Goal: Information Seeking & Learning: Learn about a topic

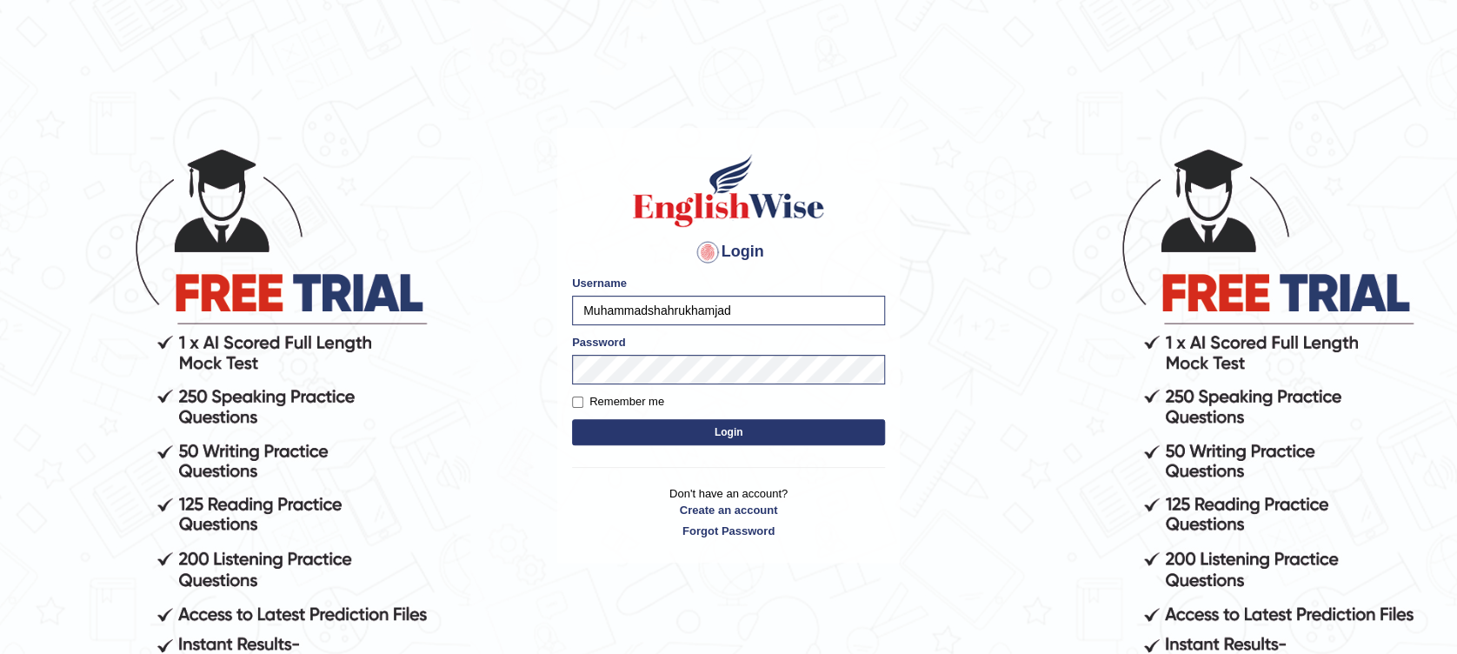
click at [697, 434] on button "Login" at bounding box center [728, 432] width 313 height 26
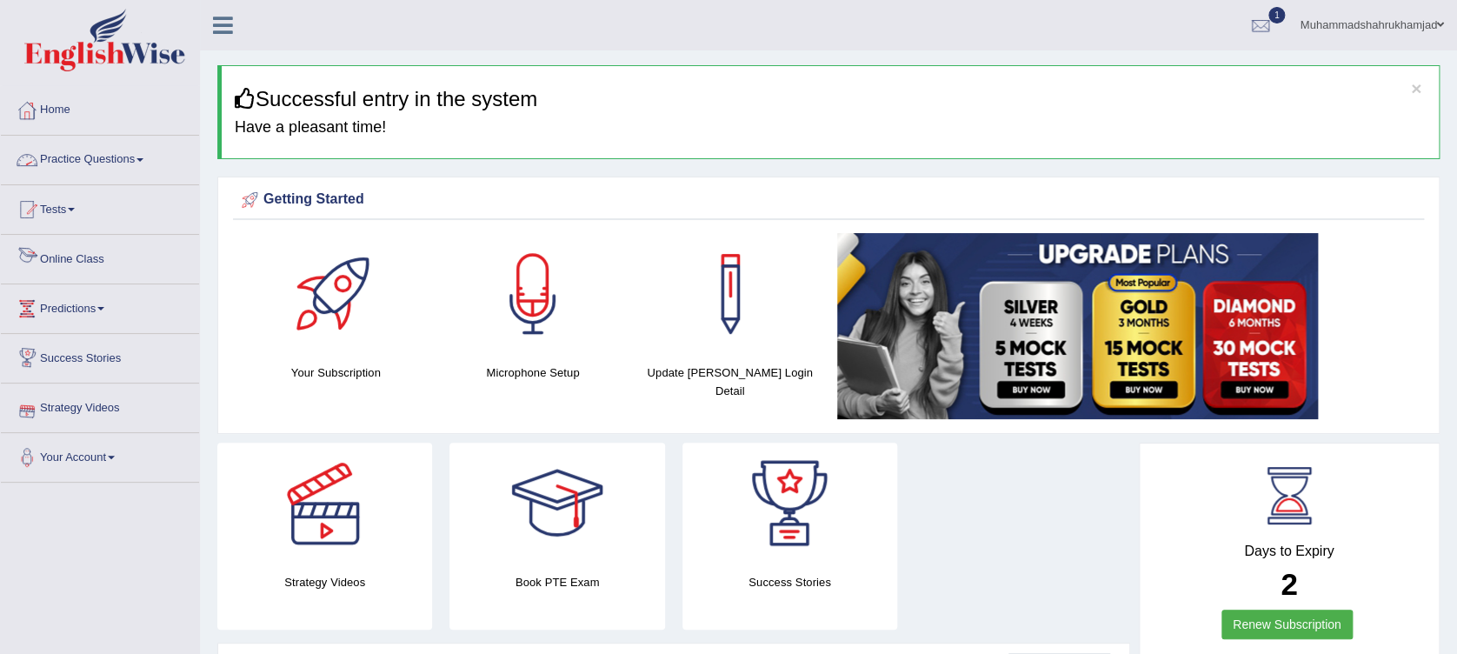
click at [55, 258] on link "Online Class" at bounding box center [100, 256] width 198 height 43
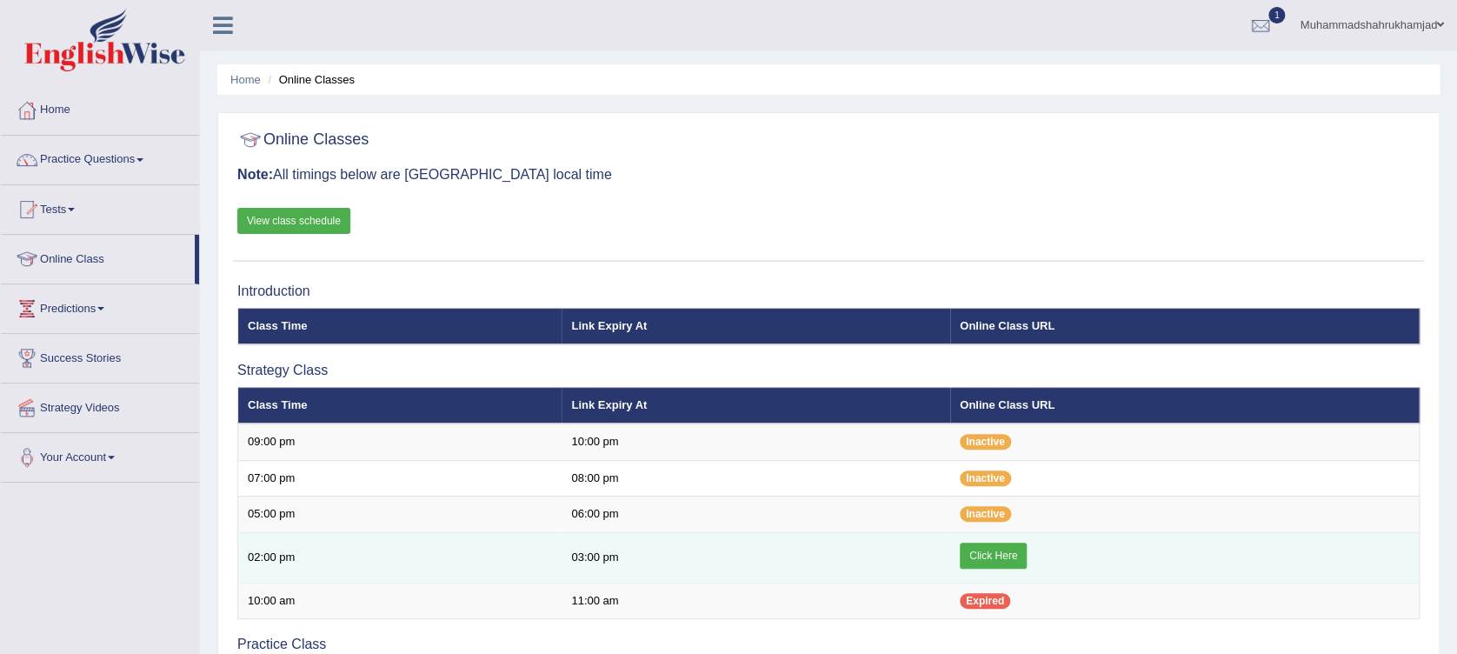
click at [1001, 554] on link "Click Here" at bounding box center [993, 555] width 67 height 26
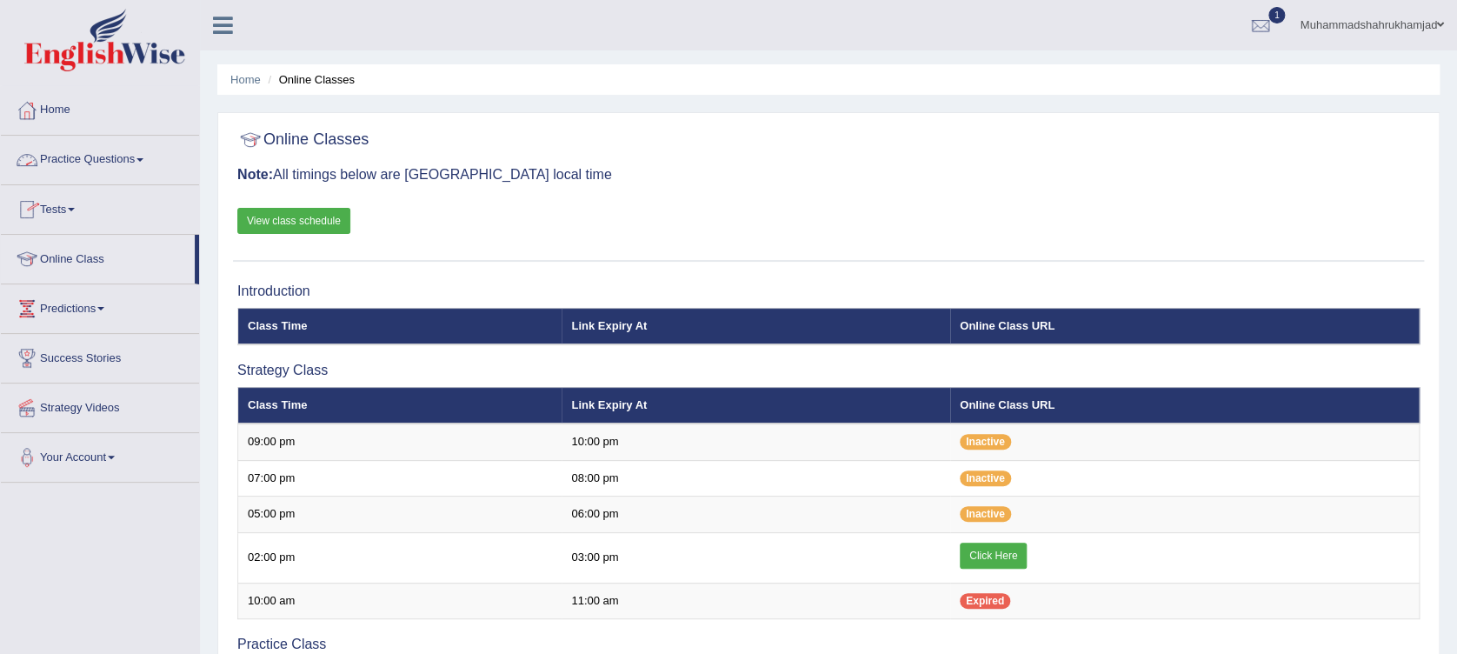
click at [63, 208] on link "Tests" at bounding box center [100, 206] width 198 height 43
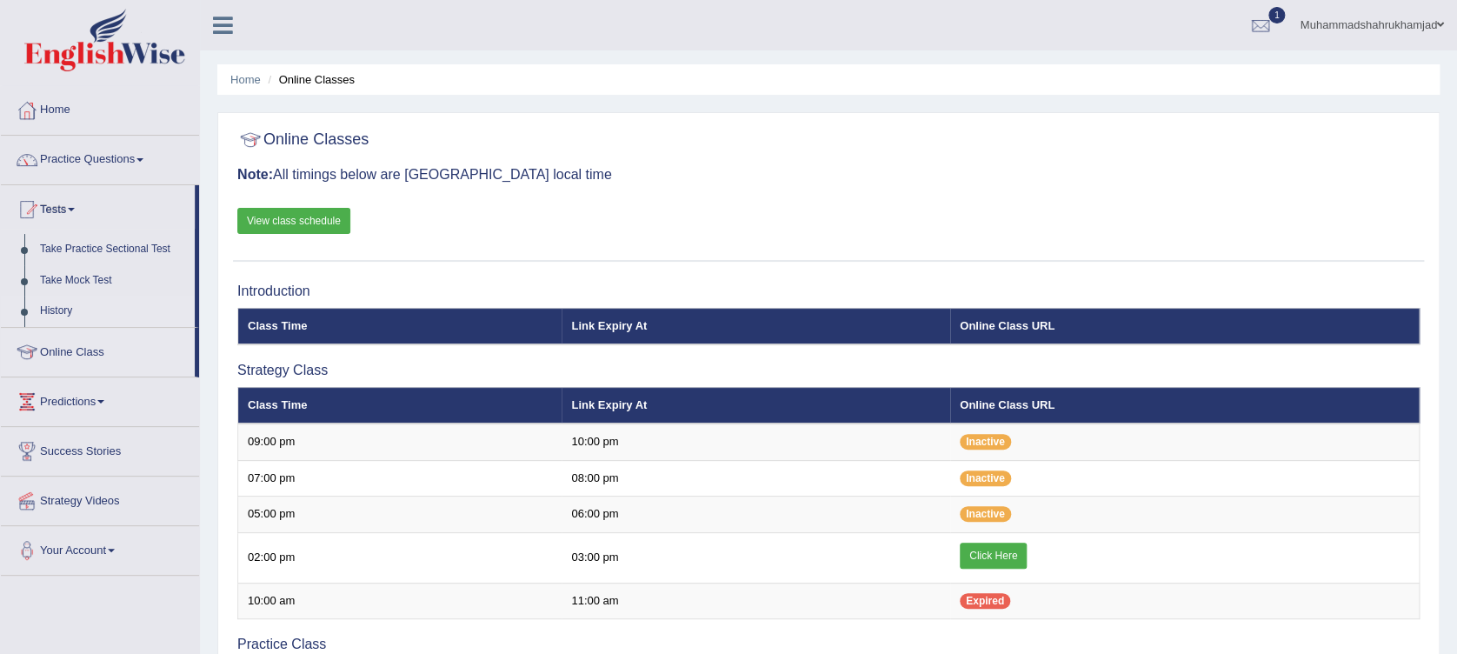
click at [63, 316] on link "History" at bounding box center [113, 311] width 163 height 31
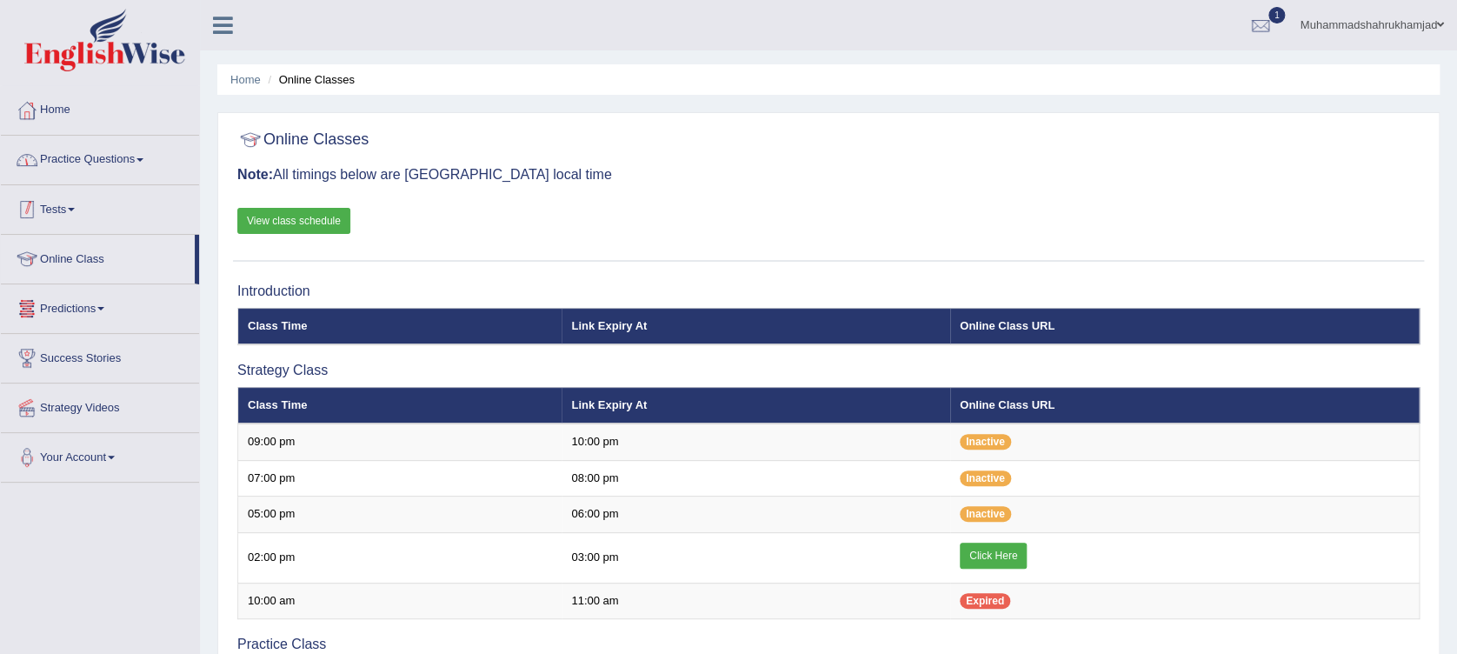
click at [96, 163] on link "Practice Questions" at bounding box center [100, 157] width 198 height 43
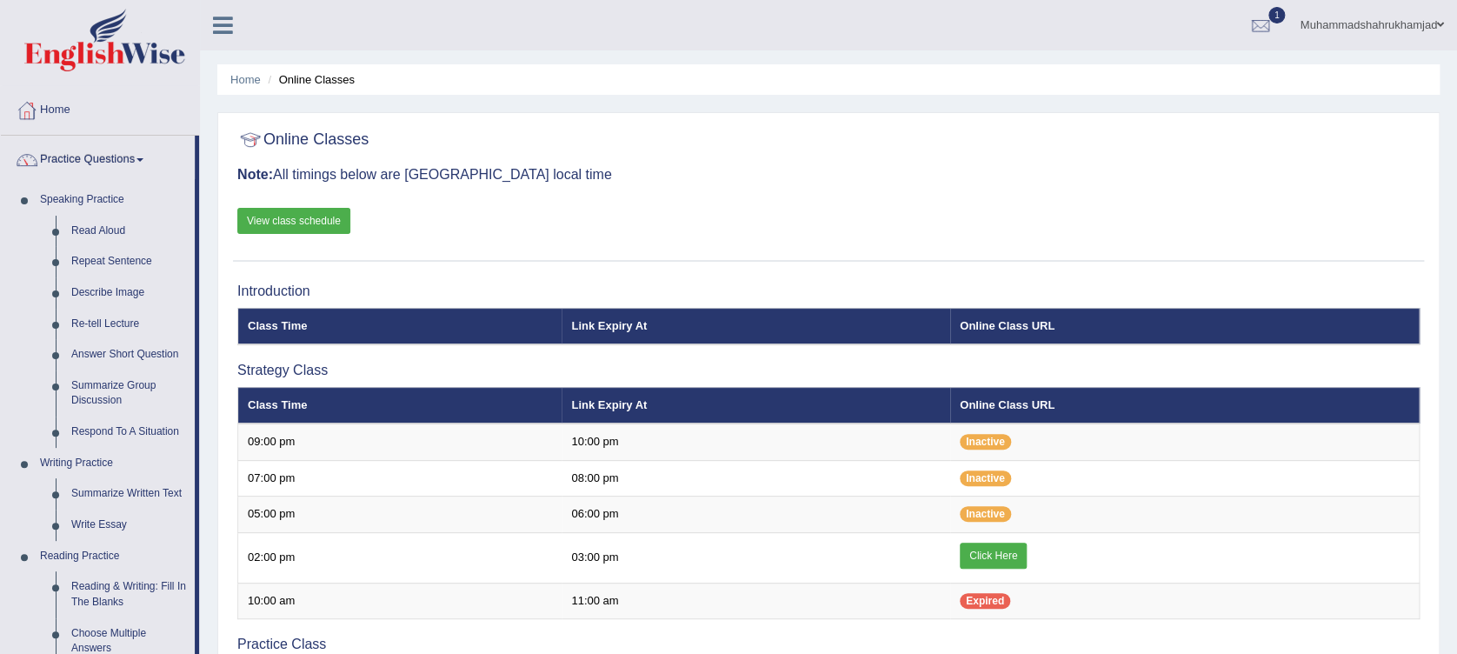
click at [156, 96] on link "Home" at bounding box center [100, 107] width 198 height 43
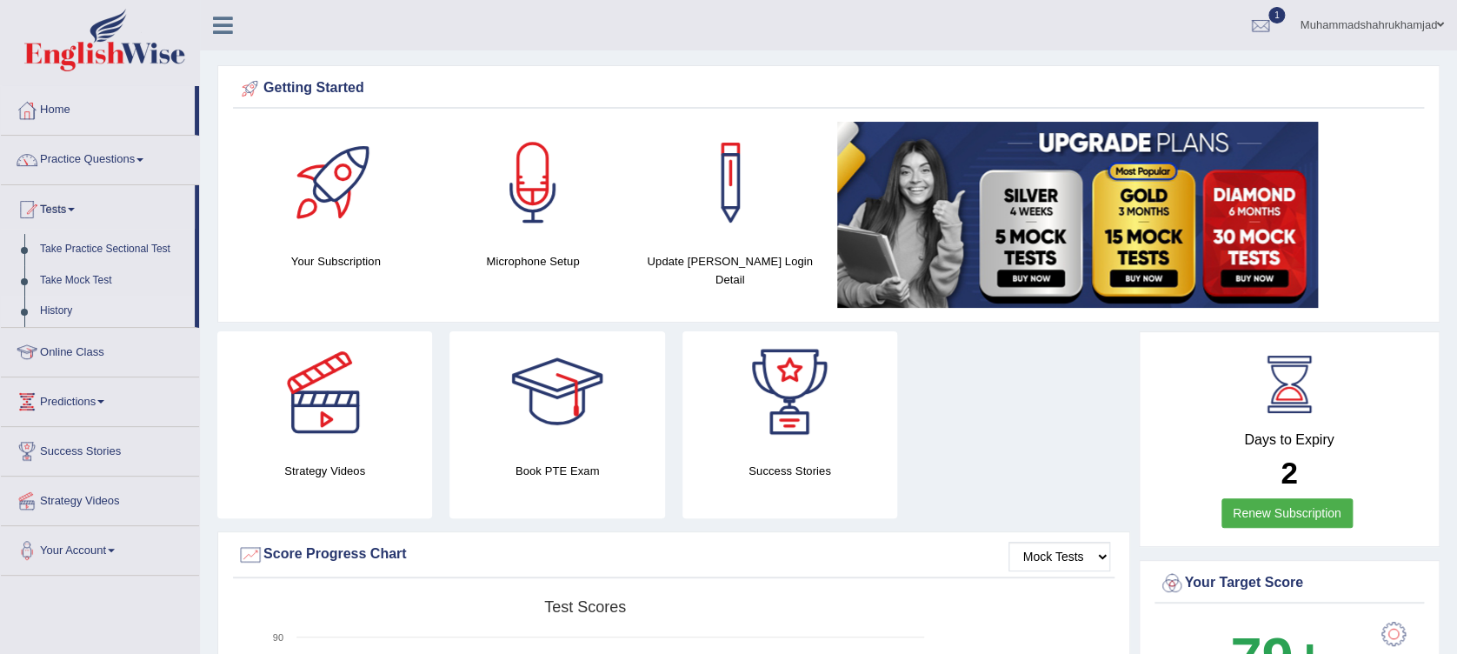
click at [60, 309] on link "History" at bounding box center [113, 311] width 163 height 31
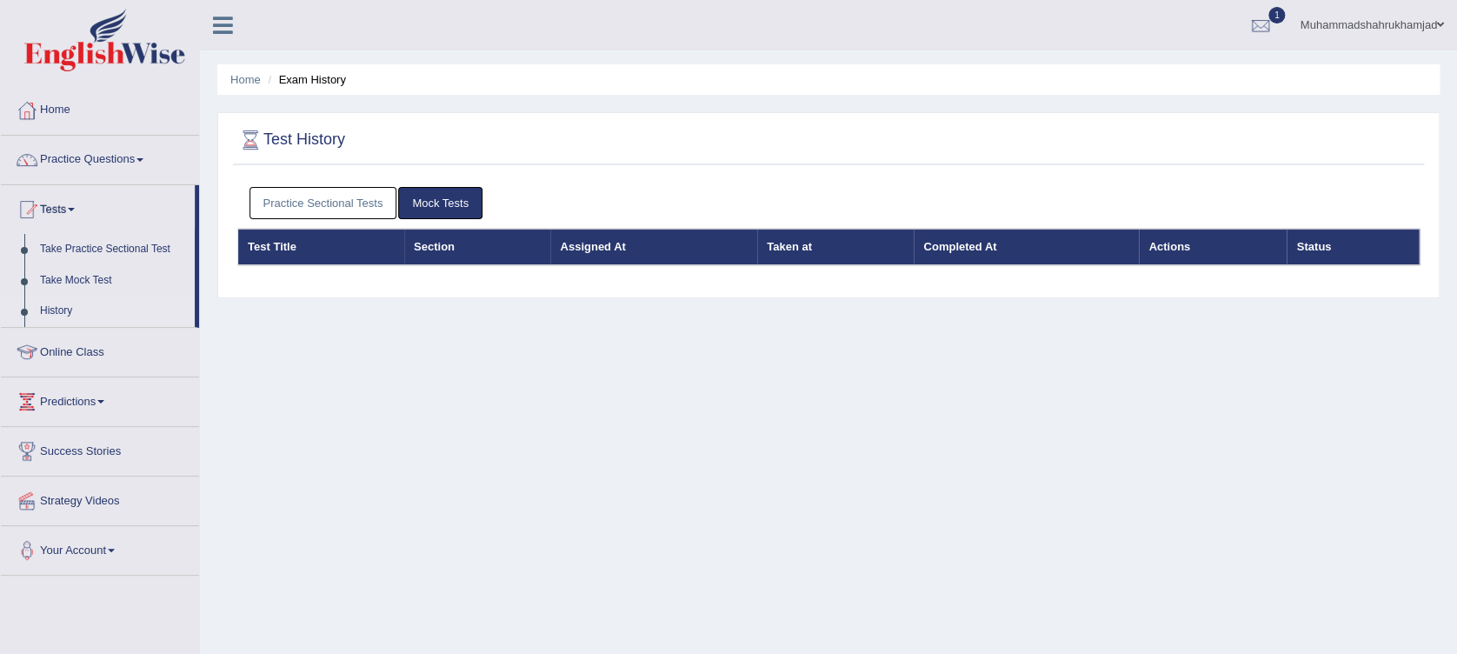
click at [376, 208] on link "Practice Sectional Tests" at bounding box center [323, 203] width 148 height 32
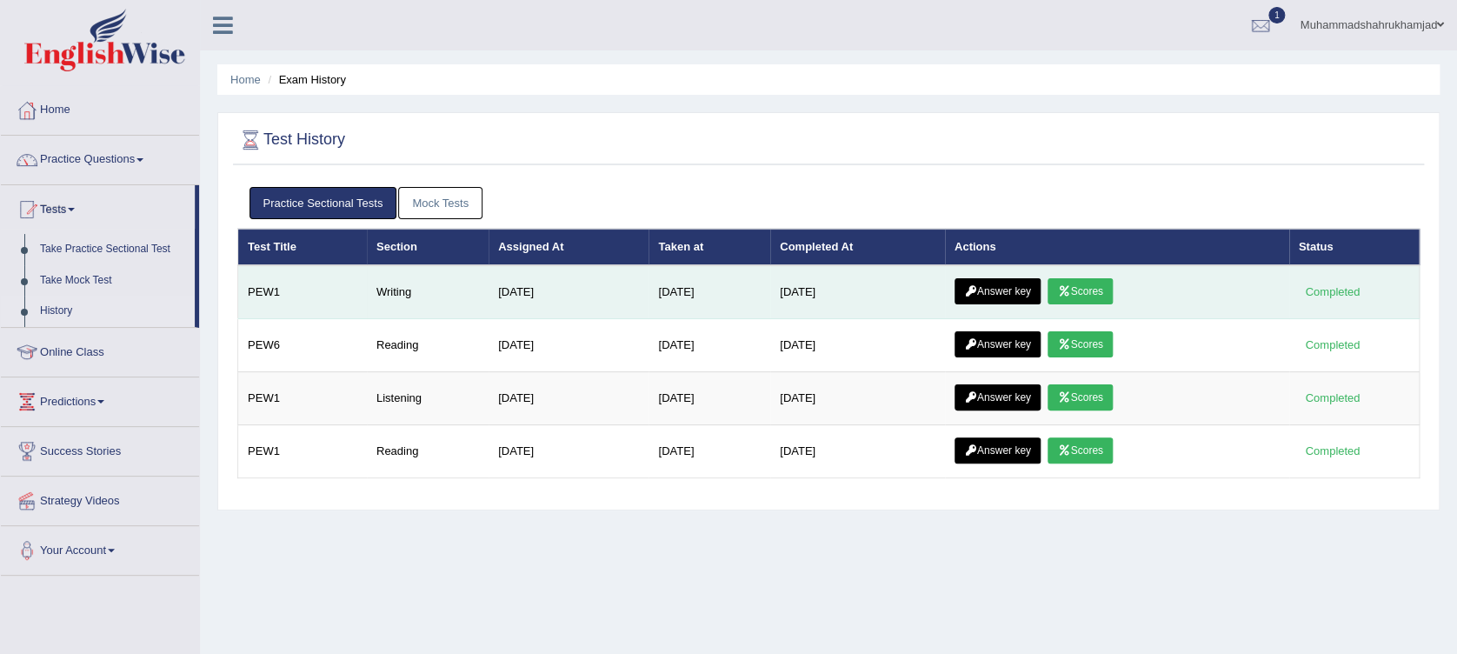
click at [1067, 286] on icon at bounding box center [1063, 291] width 13 height 10
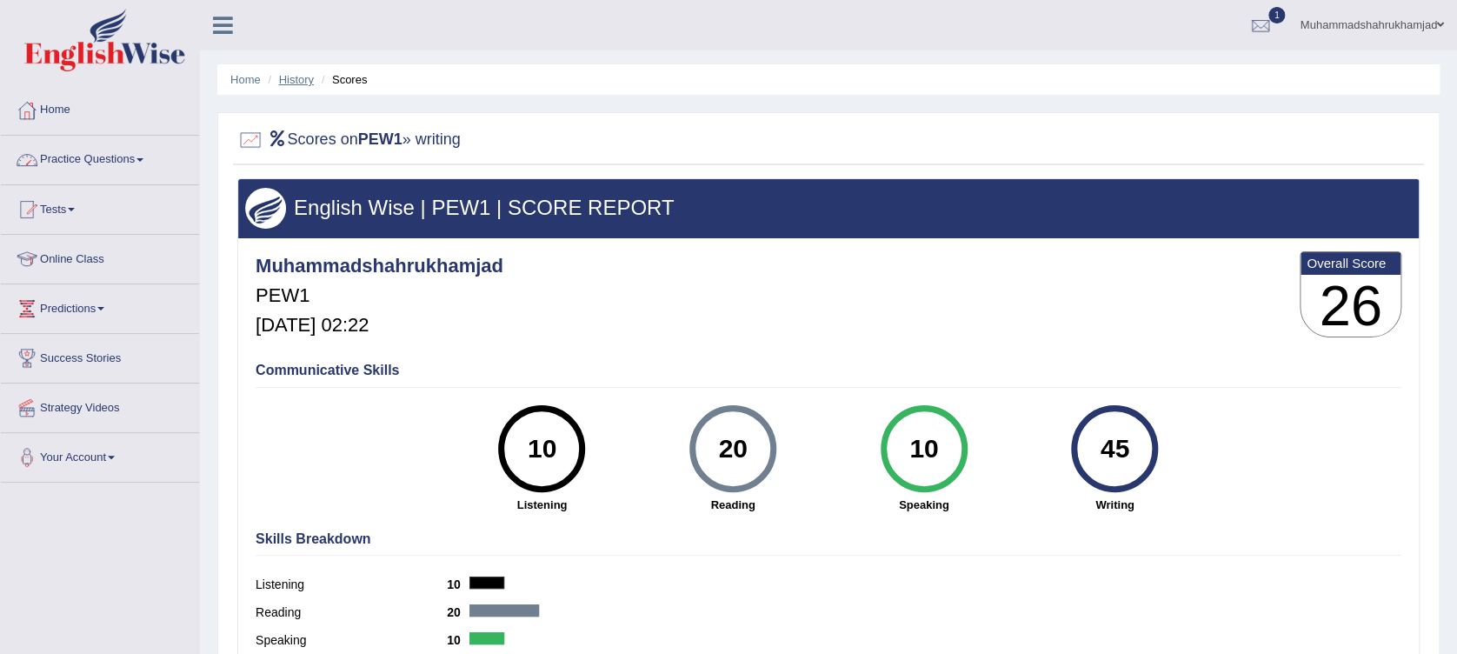
click at [301, 76] on link "History" at bounding box center [296, 79] width 35 height 13
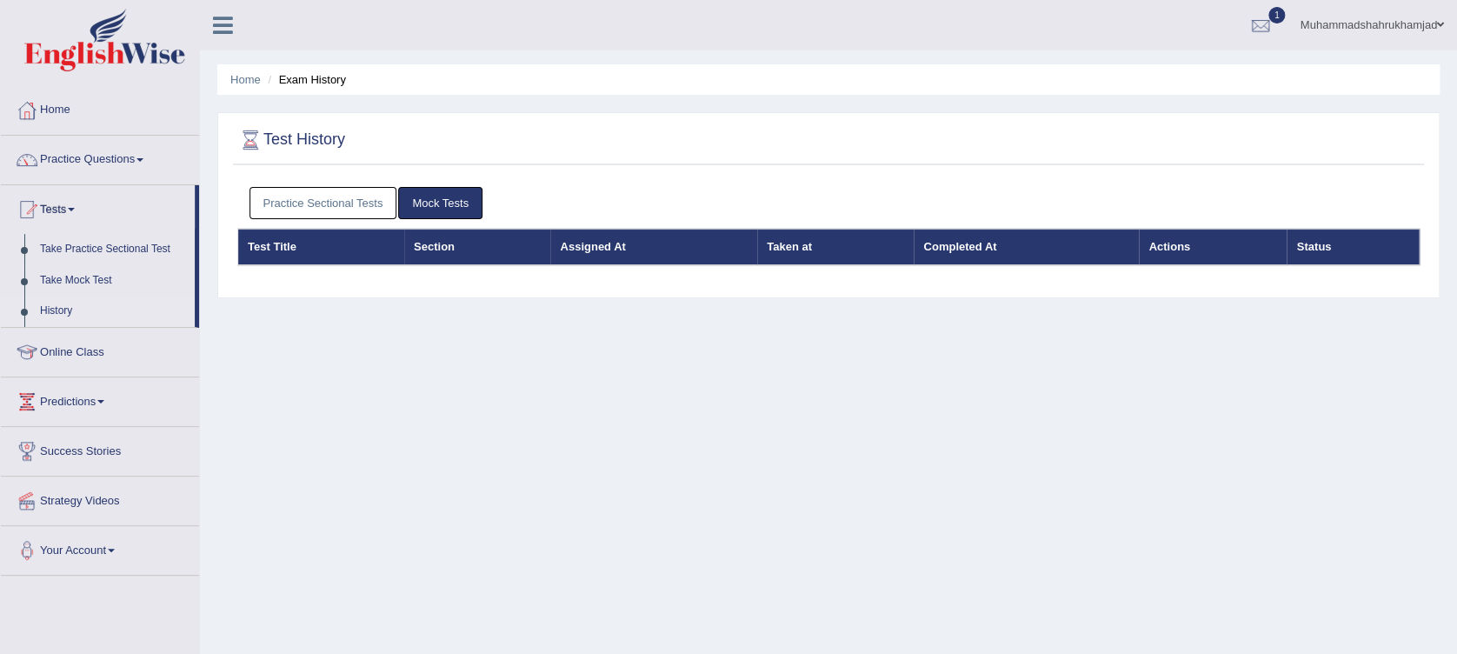
click at [302, 209] on link "Practice Sectional Tests" at bounding box center [323, 203] width 148 height 32
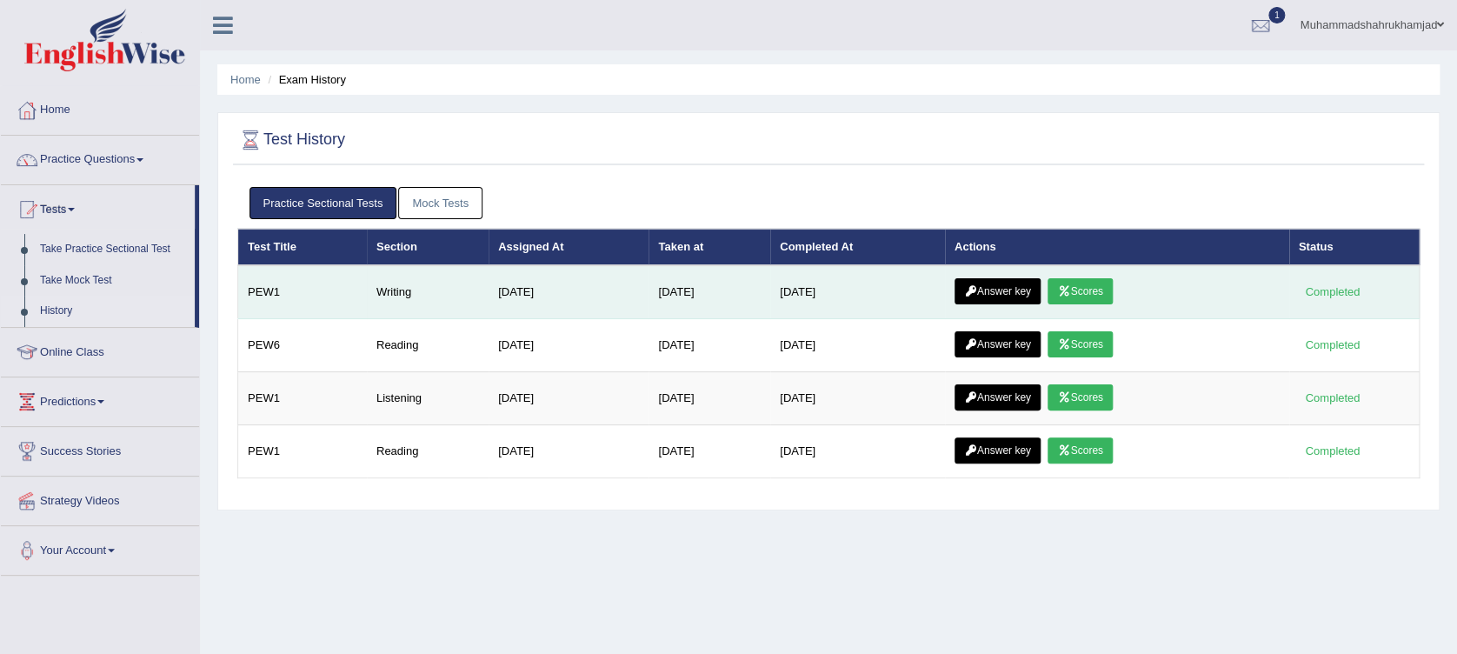
click at [974, 301] on link "Answer key" at bounding box center [997, 291] width 86 height 26
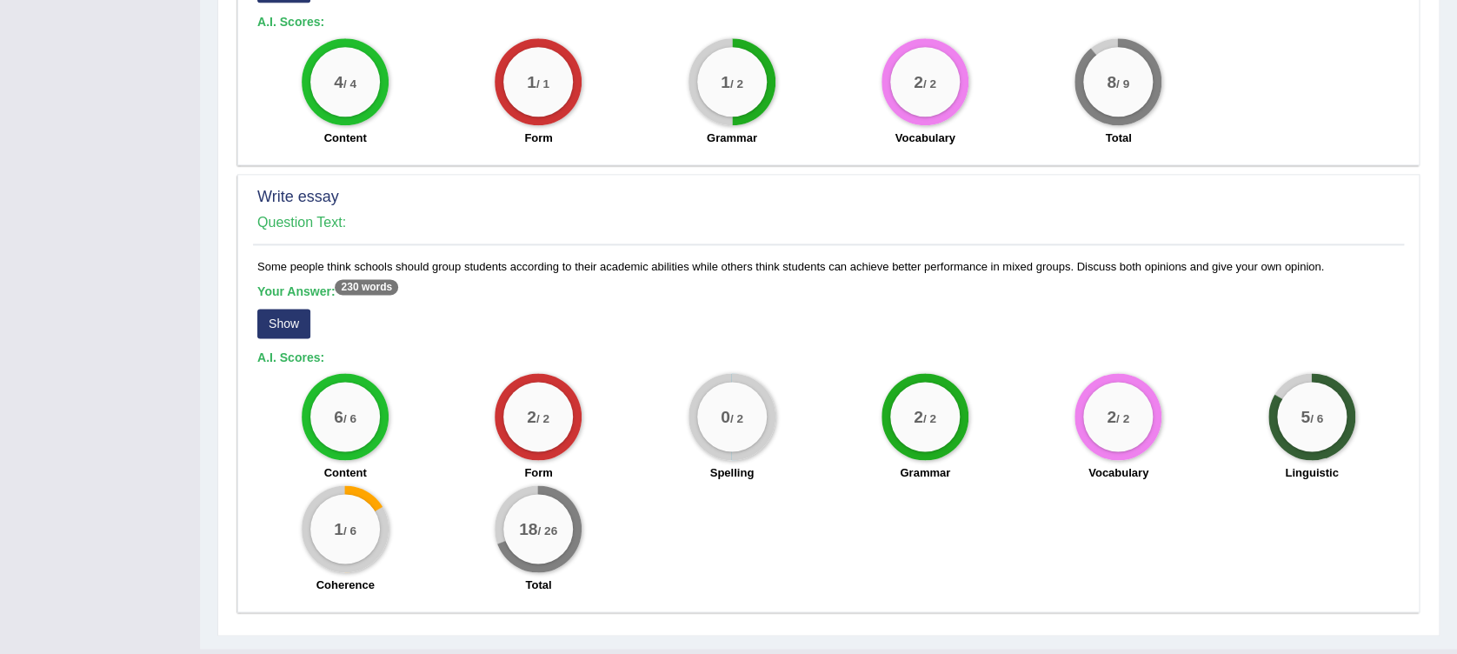
scroll to position [1027, 0]
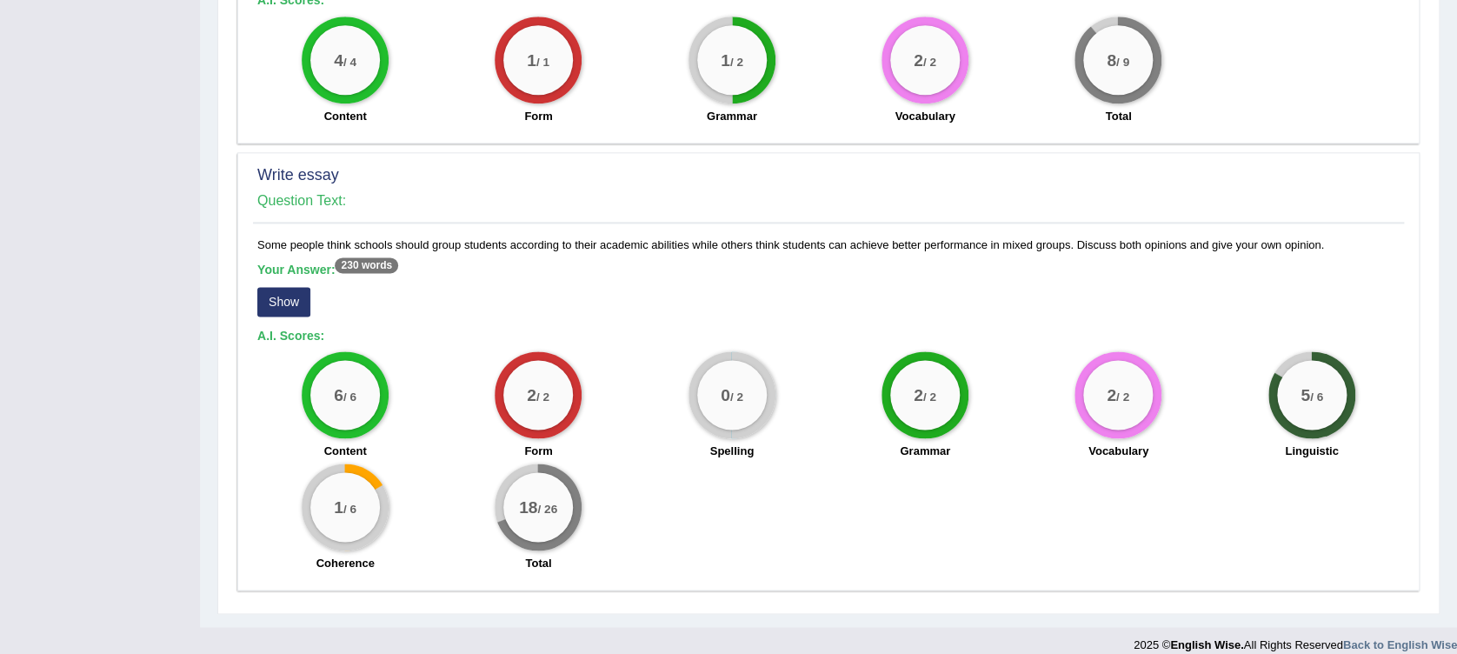
click at [289, 287] on button "Show" at bounding box center [283, 302] width 53 height 30
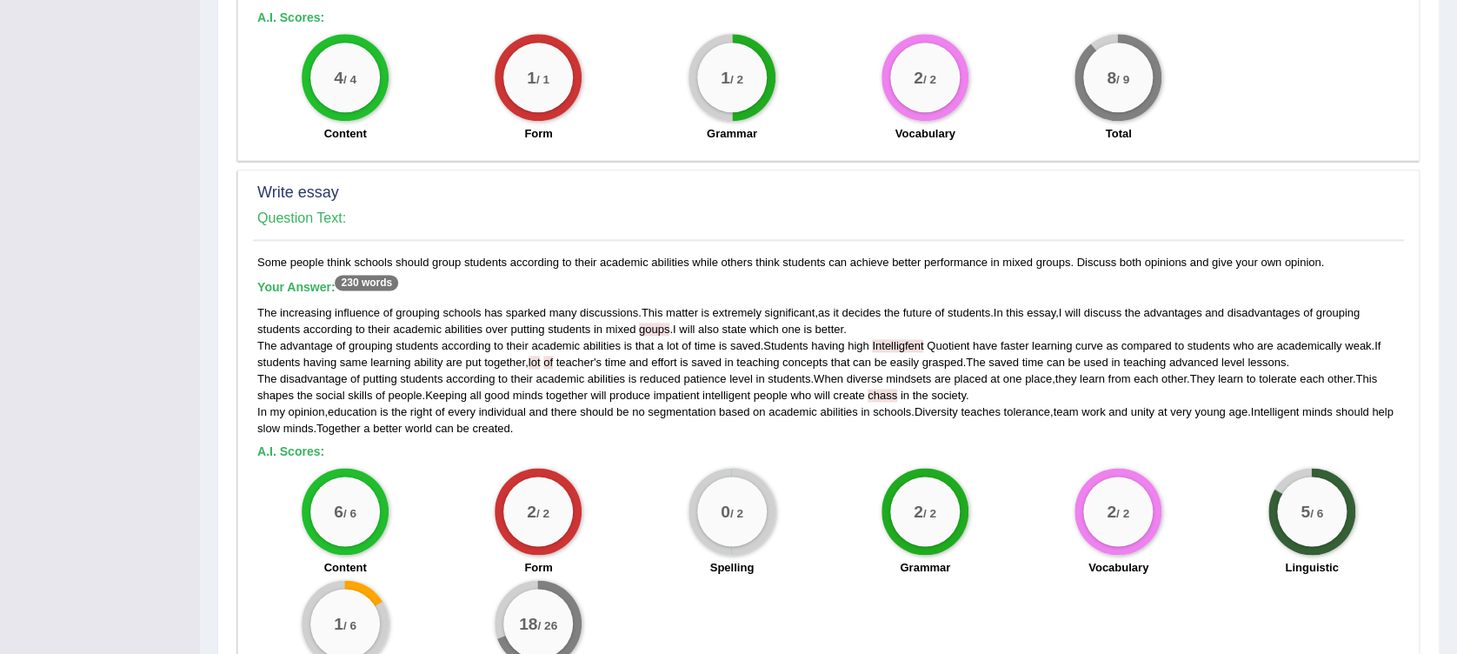
scroll to position [1003, 0]
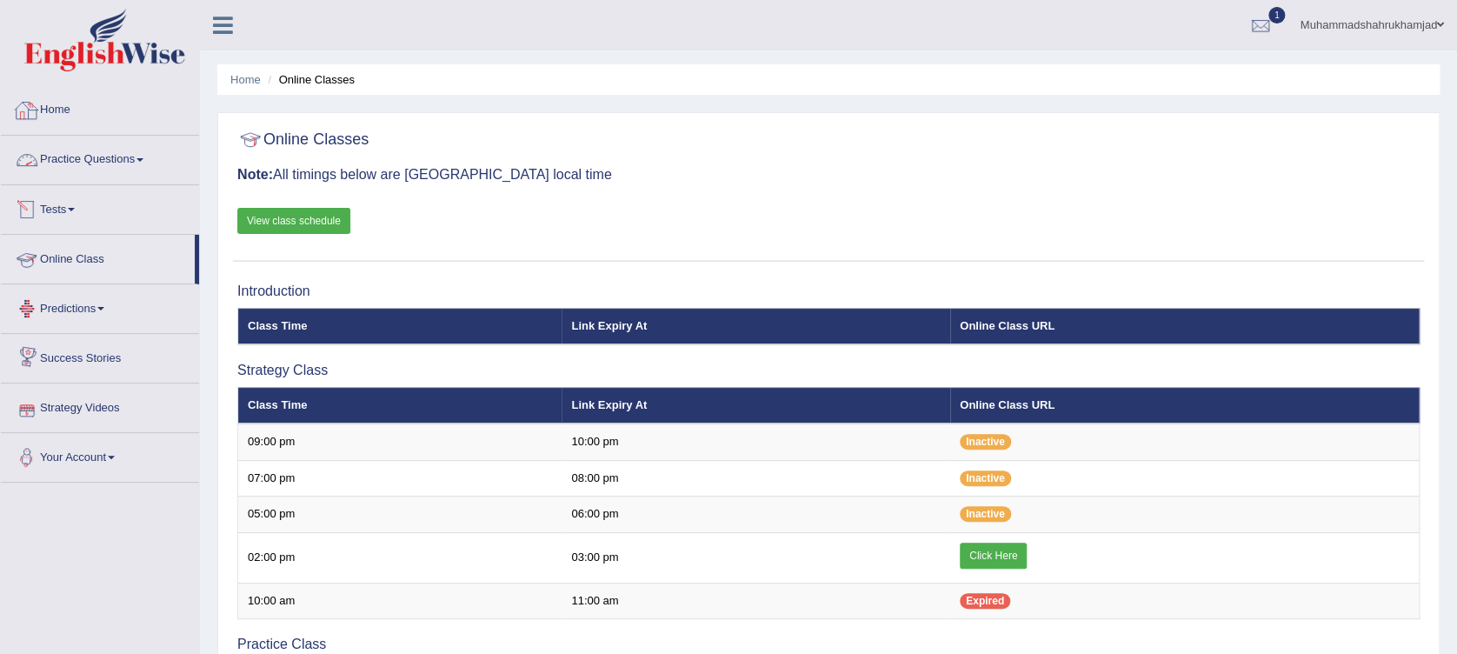
click at [87, 156] on link "Practice Questions" at bounding box center [100, 157] width 198 height 43
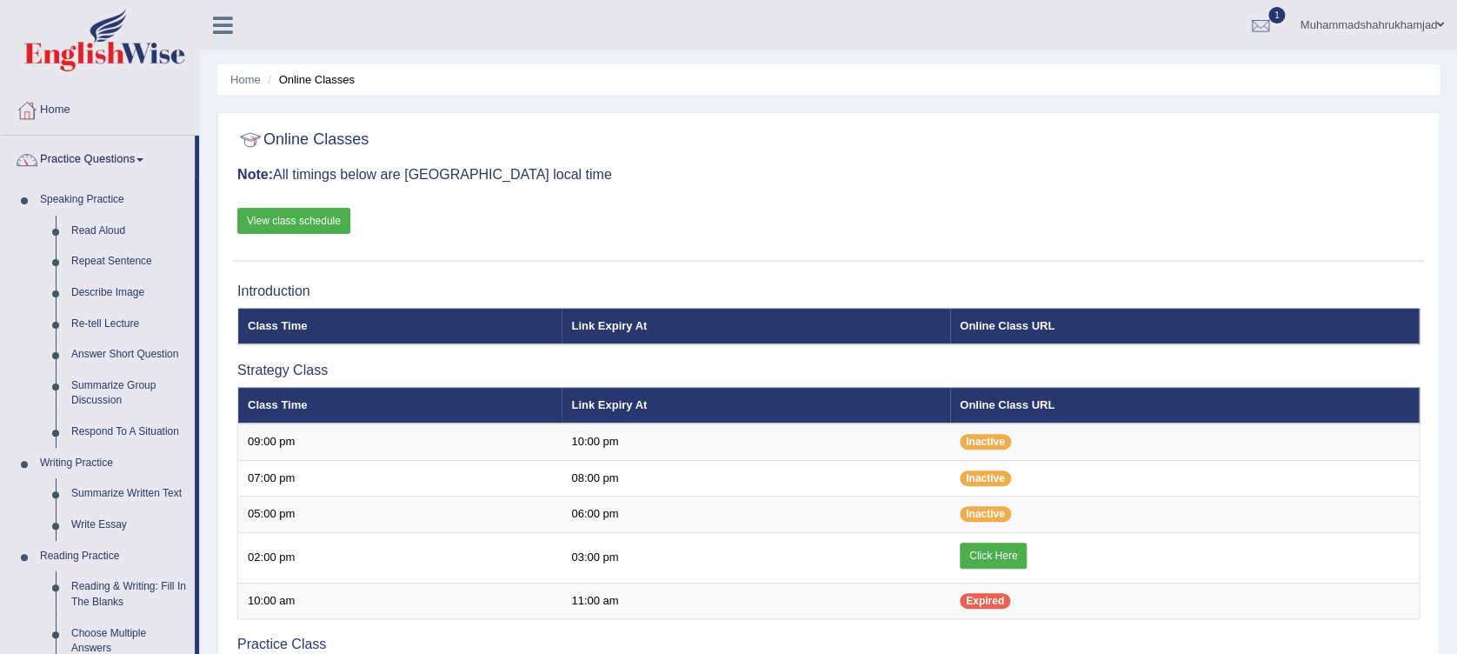
drag, startPoint x: 196, startPoint y: 195, endPoint x: 209, endPoint y: 456, distance: 262.0
click at [209, 456] on div "Toggle navigation Home Practice Questions Speaking Practice Read Aloud Repeat S…" at bounding box center [728, 653] width 1457 height 1306
click at [27, 268] on li "Speaking Practice Read Aloud Repeat Sentence Describe Image Re-tell Lecture Ans…" at bounding box center [98, 315] width 194 height 263
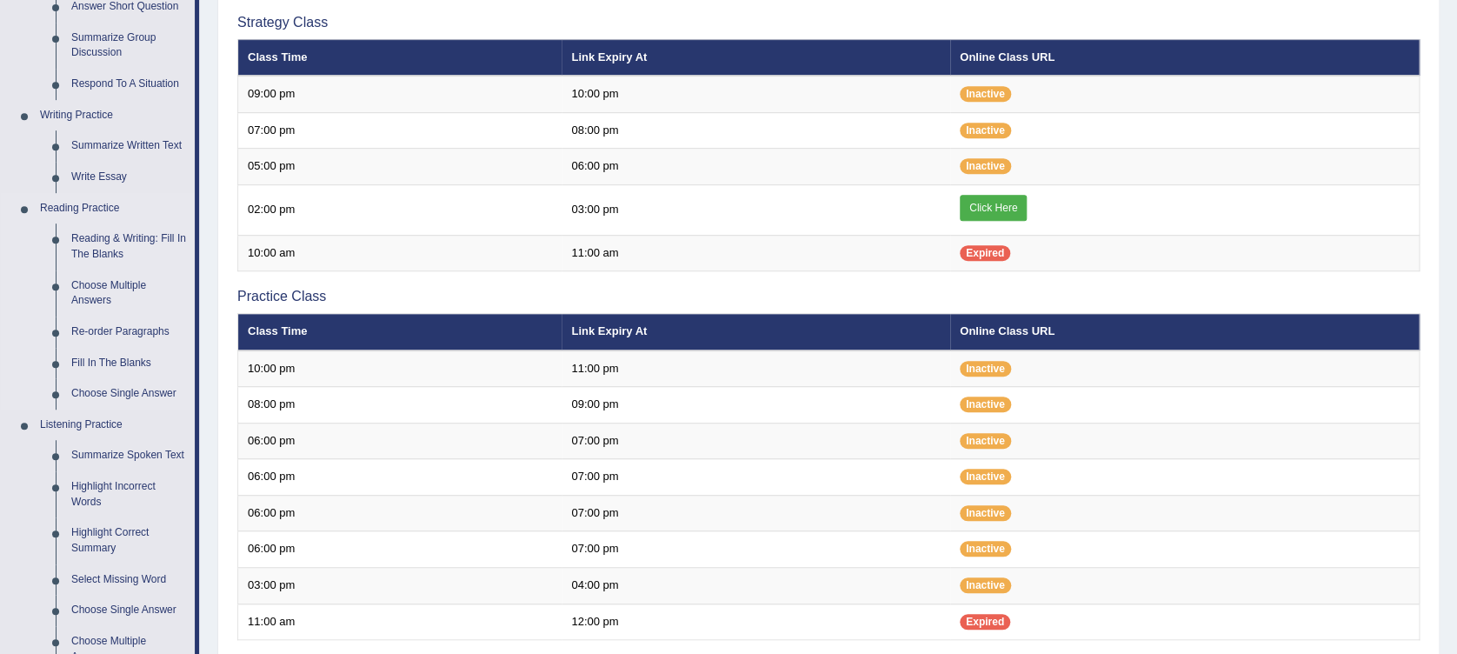
scroll to position [463, 0]
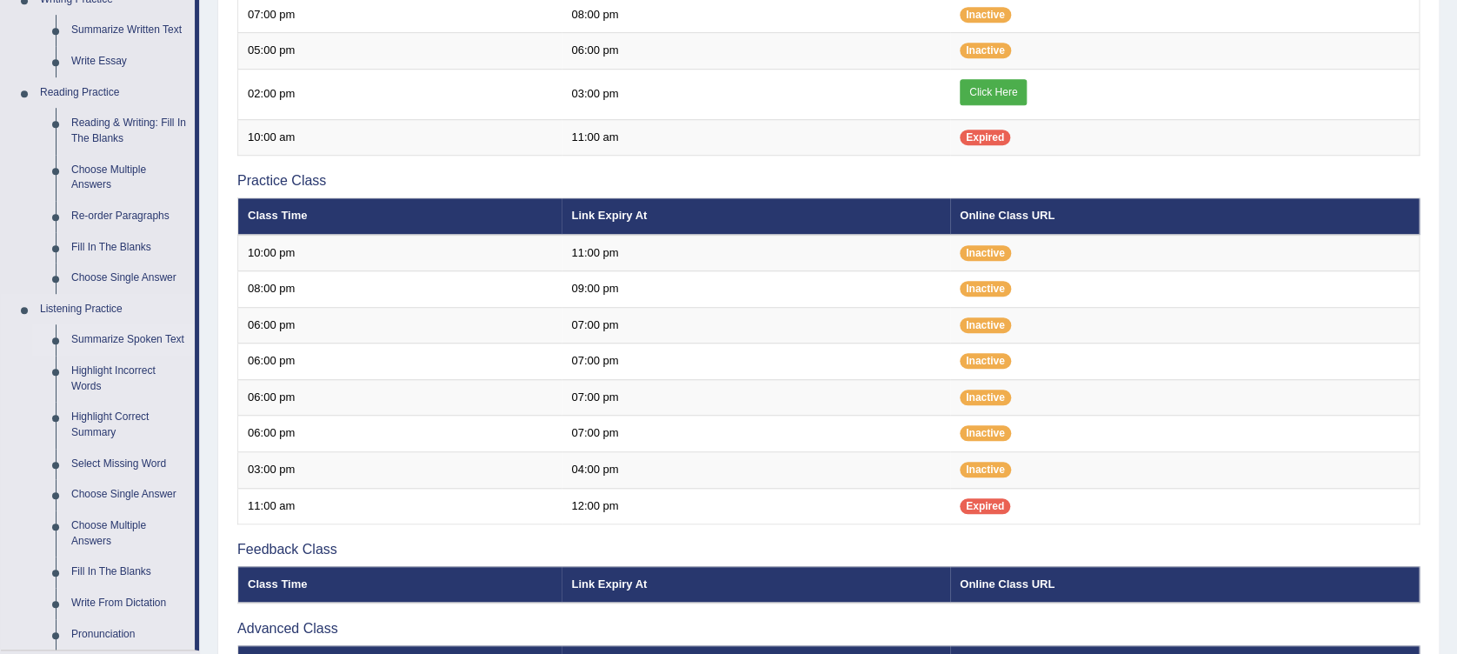
click at [137, 341] on link "Summarize Spoken Text" at bounding box center [128, 339] width 131 height 31
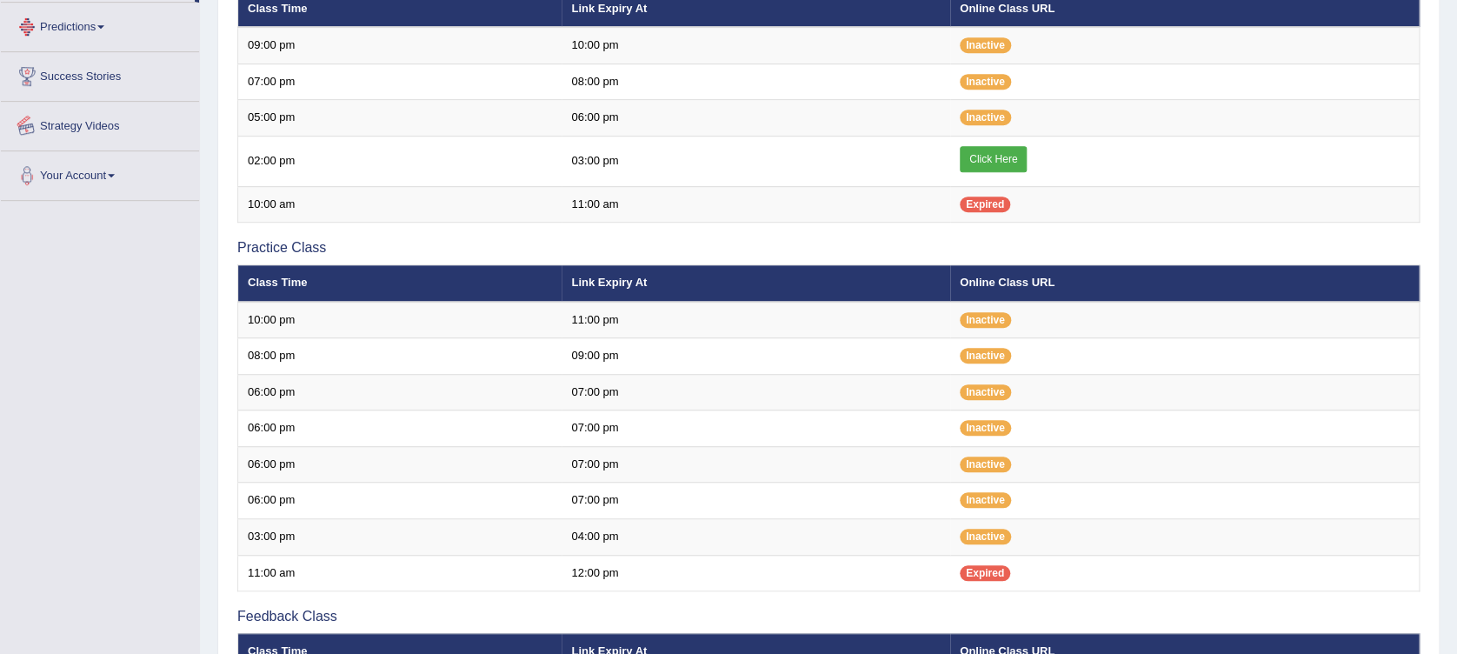
scroll to position [584, 0]
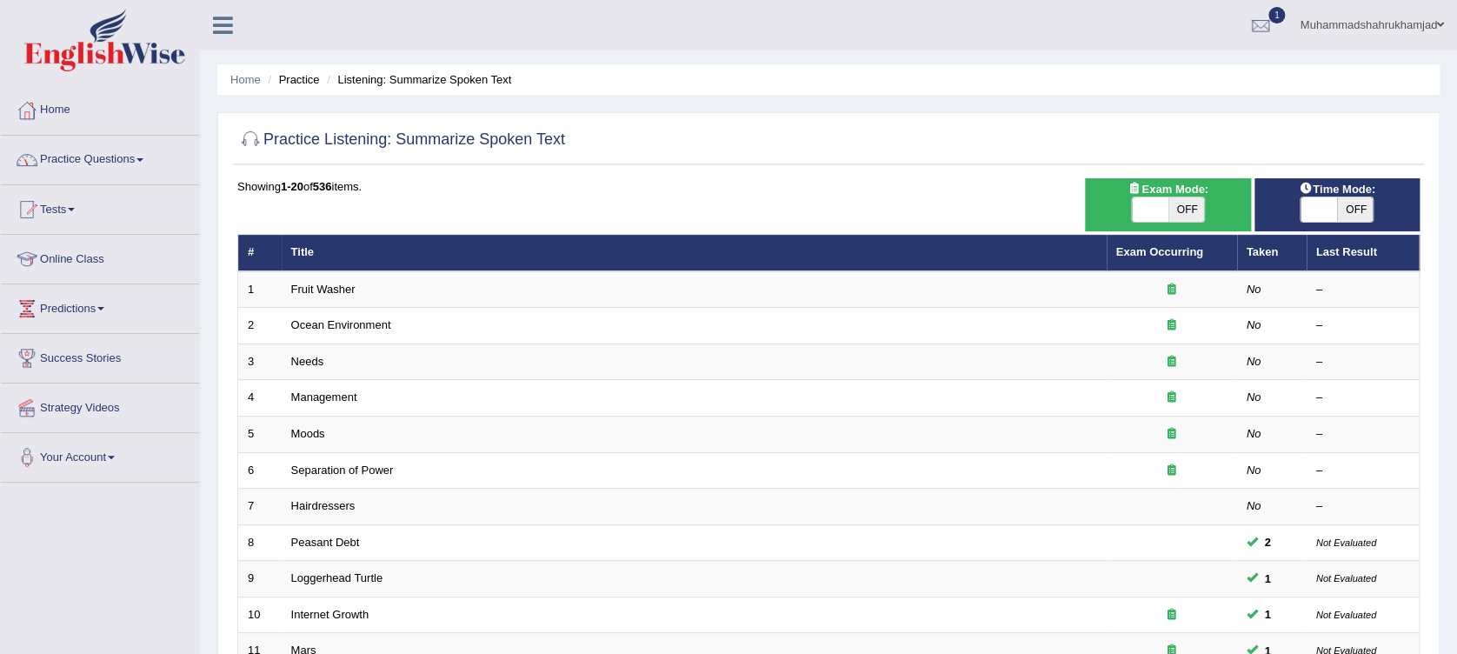
click at [64, 157] on link "Practice Questions" at bounding box center [100, 157] width 198 height 43
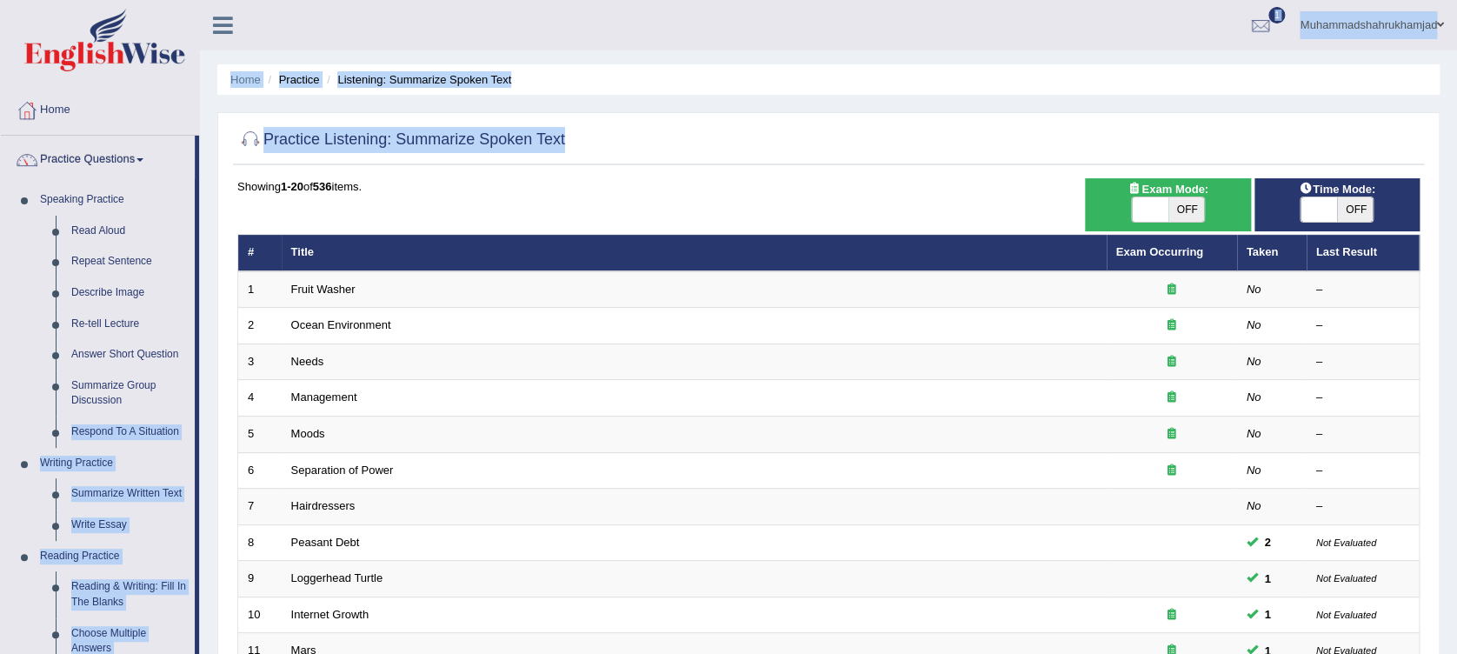
drag, startPoint x: 197, startPoint y: 411, endPoint x: 223, endPoint y: 605, distance: 195.6
click at [223, 605] on div "Toggle navigation Home Practice Questions Speaking Practice Read Aloud Repeat S…" at bounding box center [728, 571] width 1457 height 1142
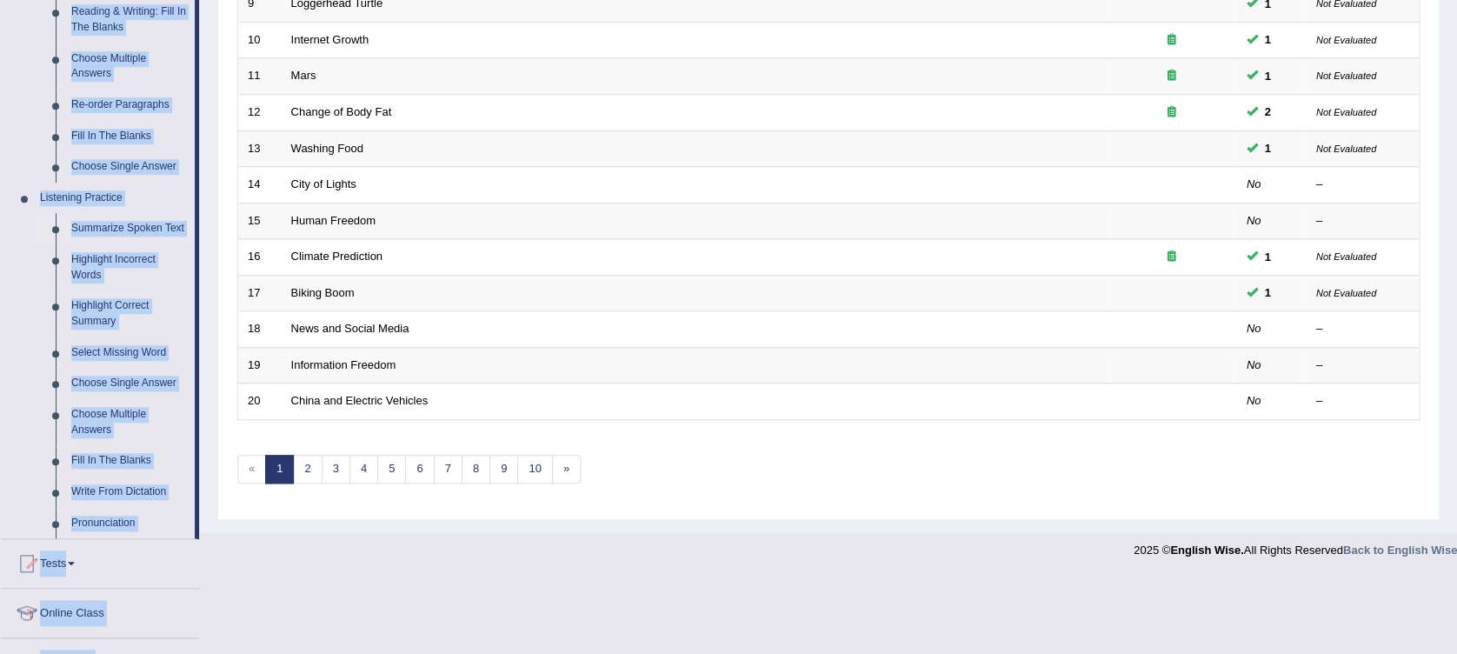
scroll to position [566, 0]
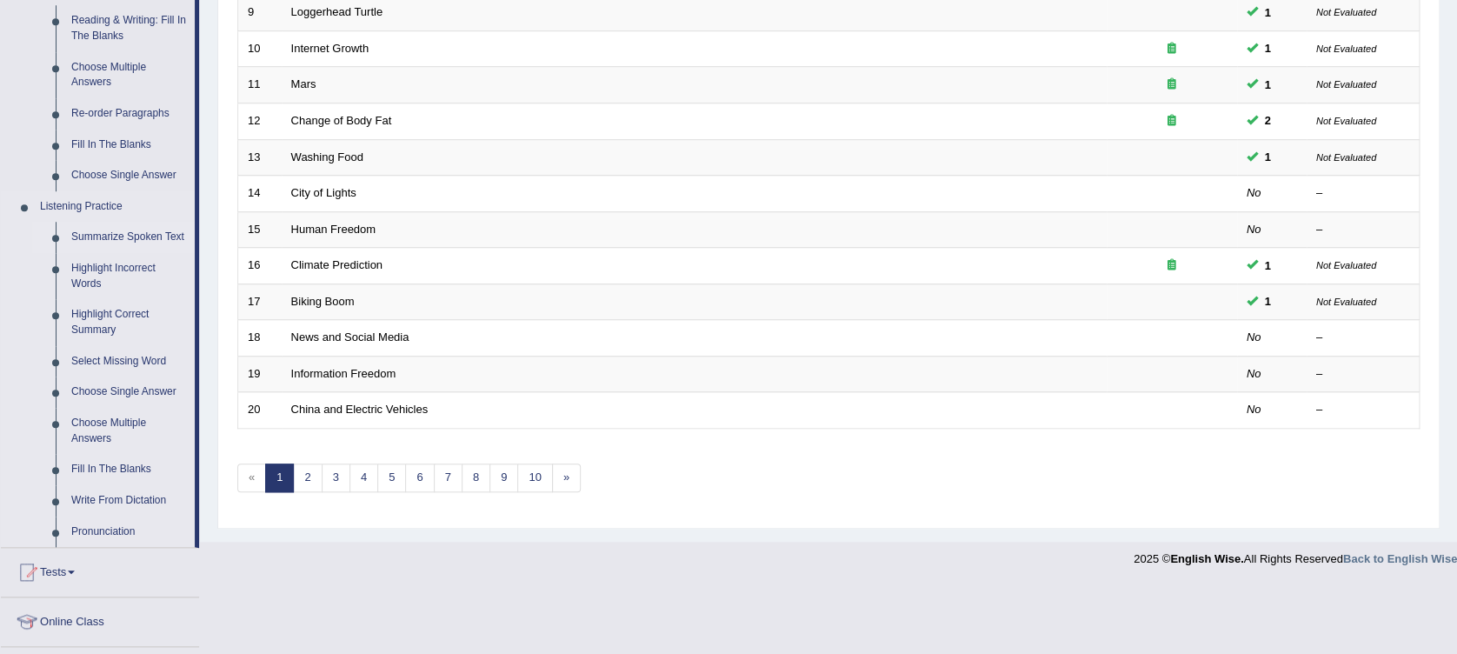
click at [118, 236] on link "Summarize Spoken Text" at bounding box center [128, 237] width 131 height 31
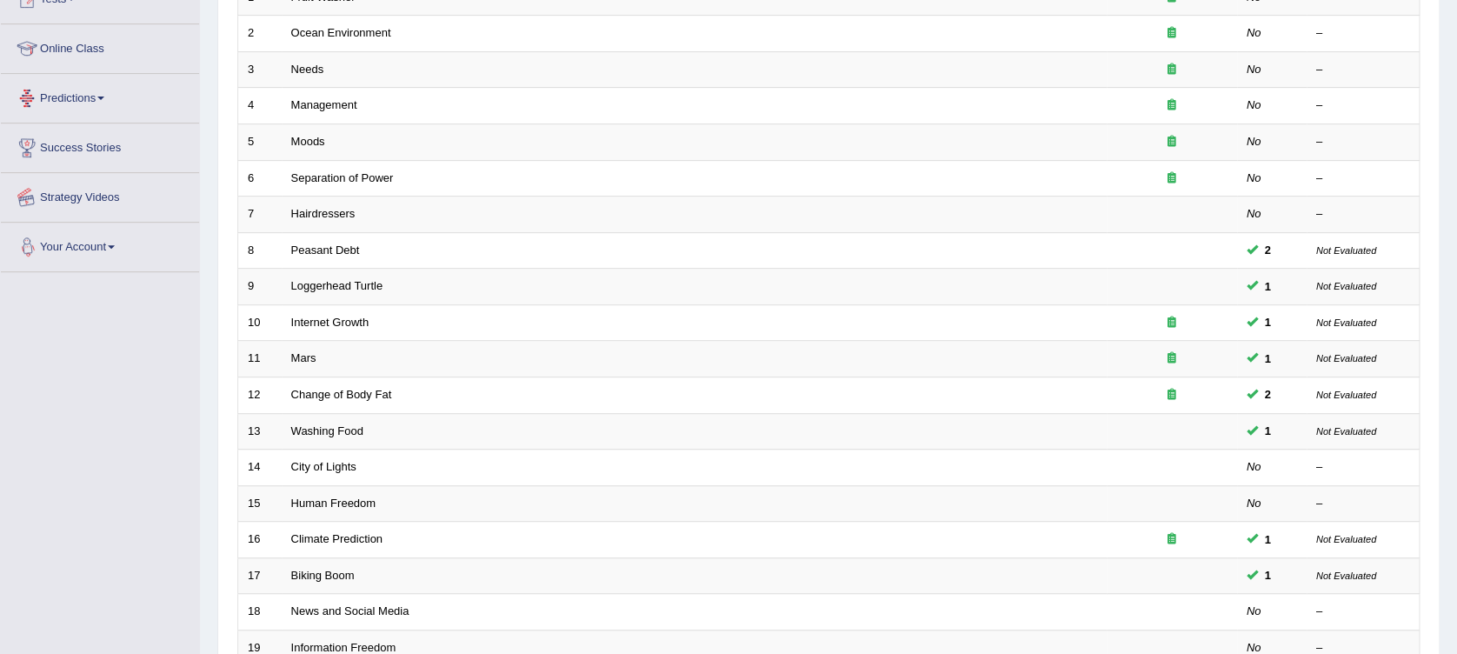
scroll to position [479, 0]
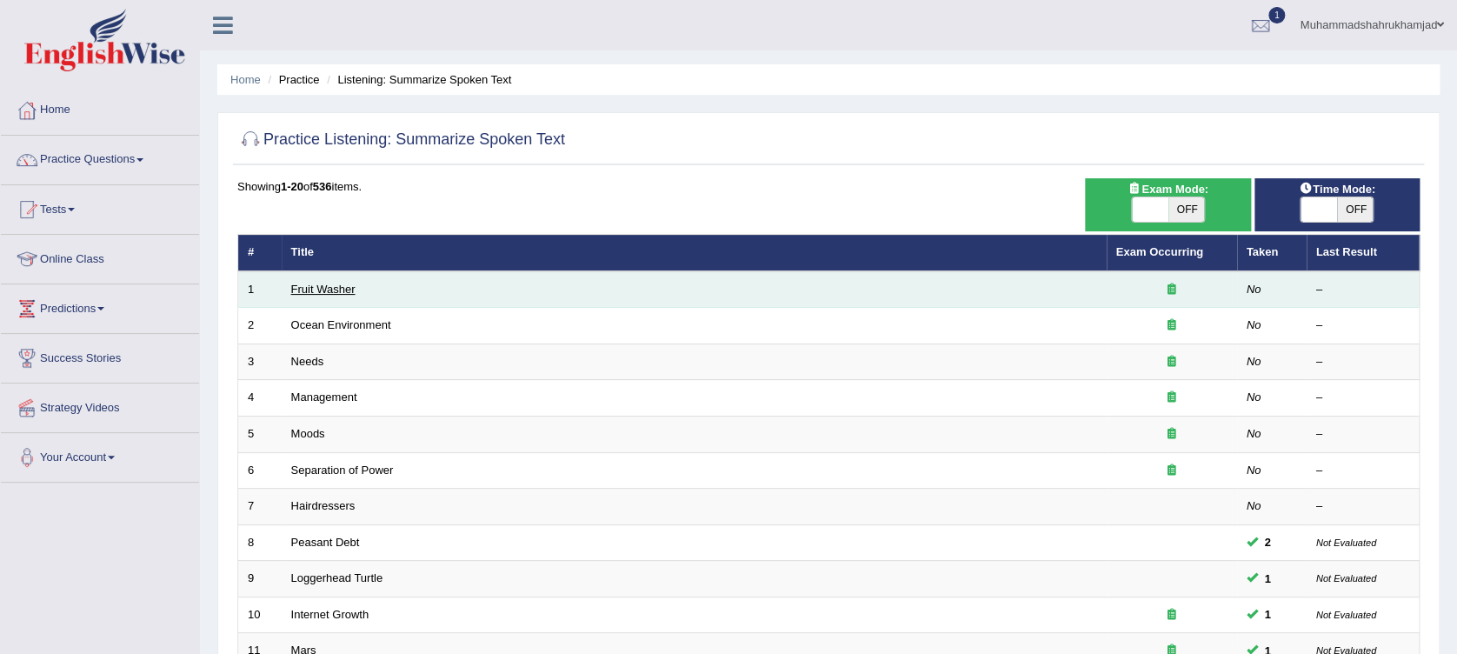
click at [336, 285] on link "Fruit Washer" at bounding box center [323, 289] width 64 height 13
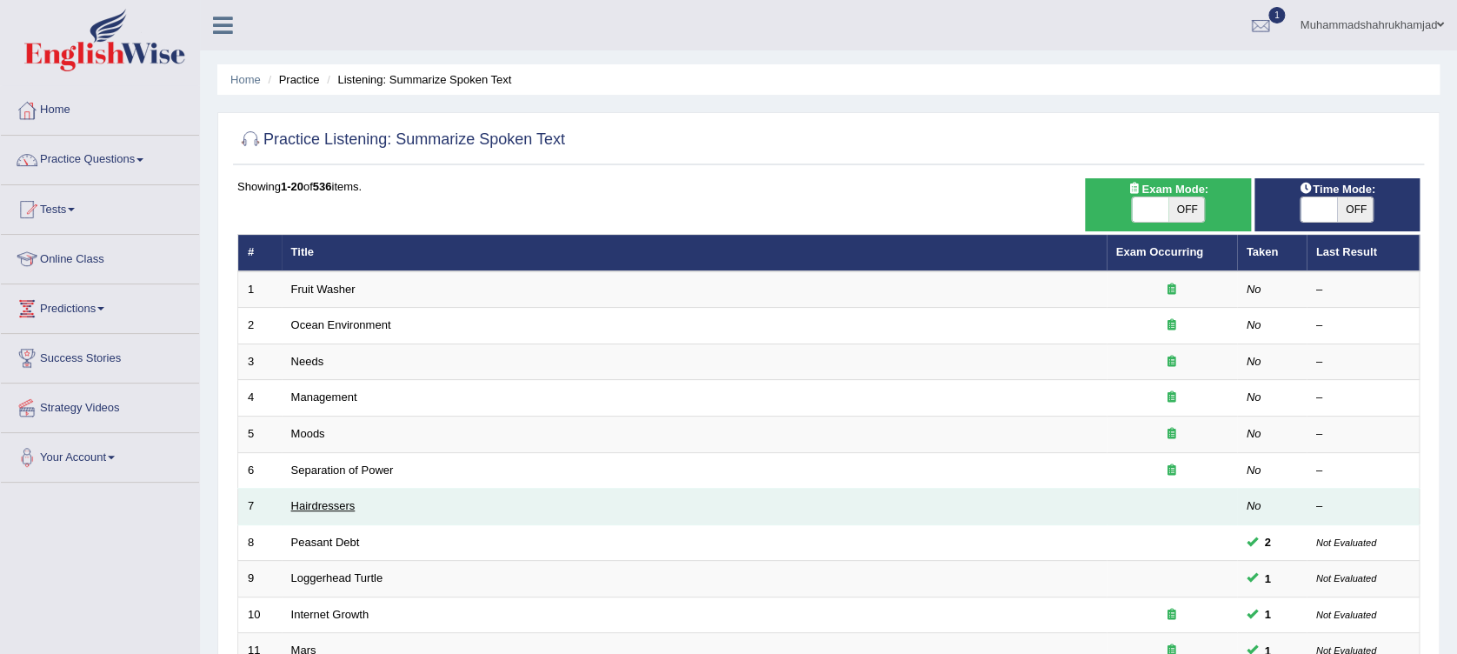
click at [324, 509] on link "Hairdressers" at bounding box center [323, 505] width 64 height 13
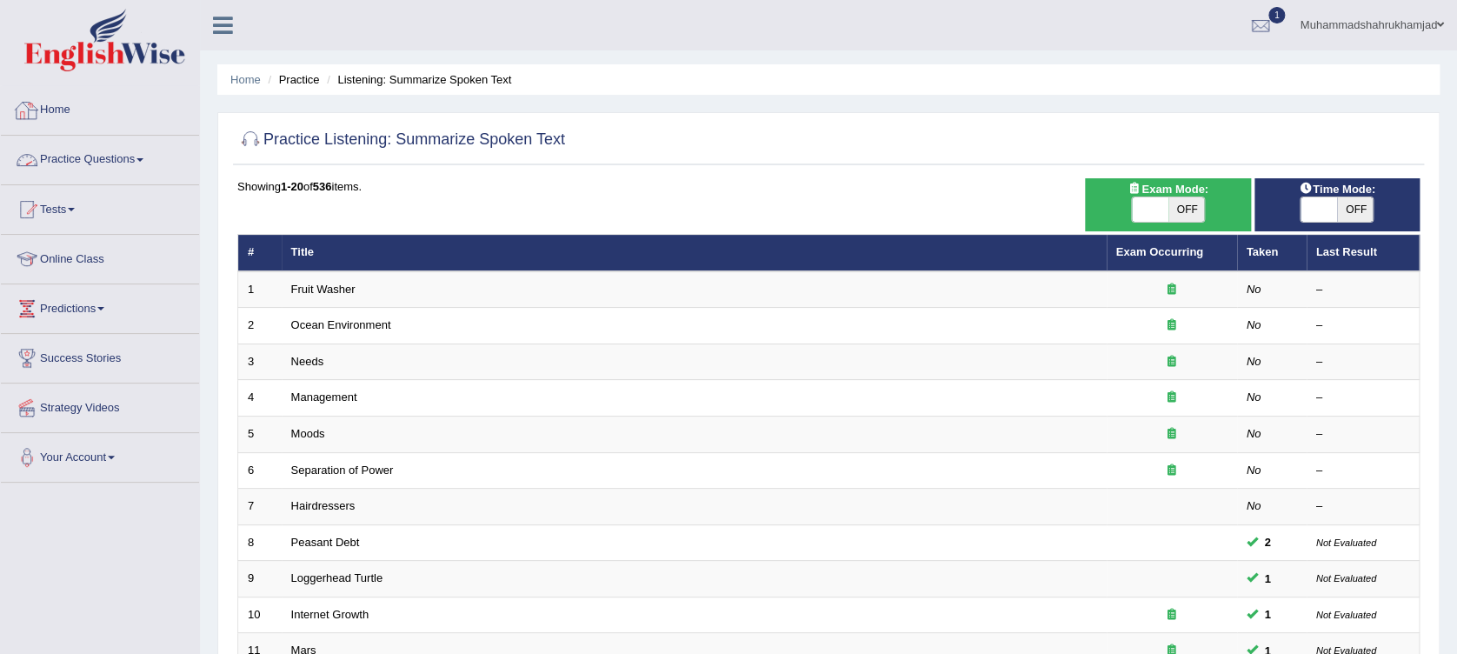
click at [59, 111] on link "Home" at bounding box center [100, 107] width 198 height 43
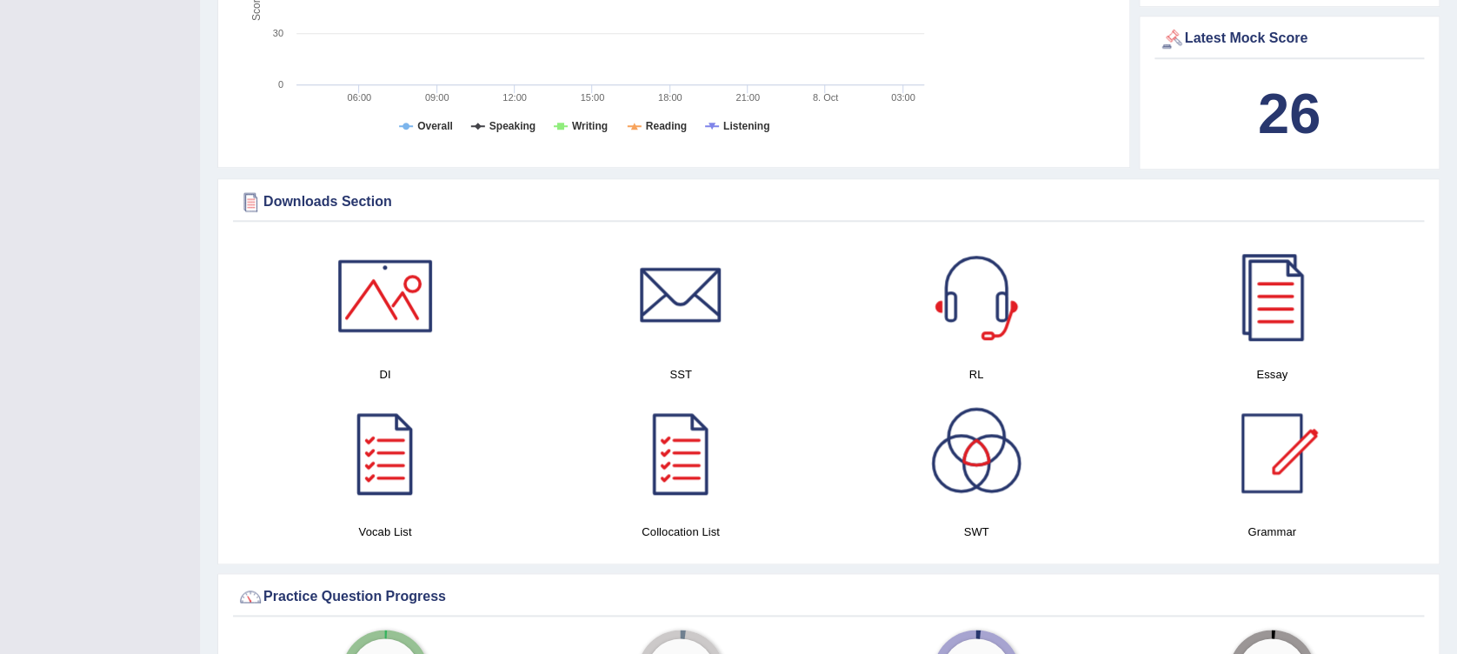
scroll to position [673, 0]
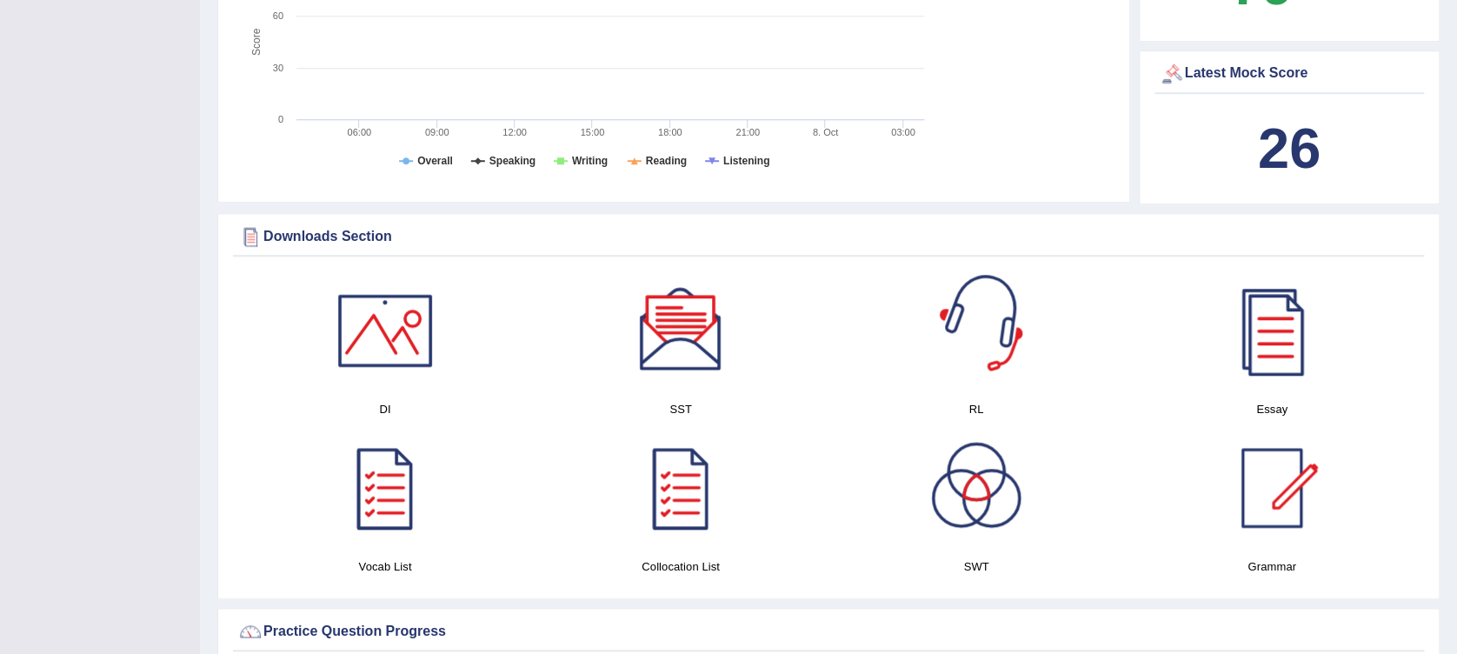
click at [996, 350] on div at bounding box center [976, 330] width 122 height 122
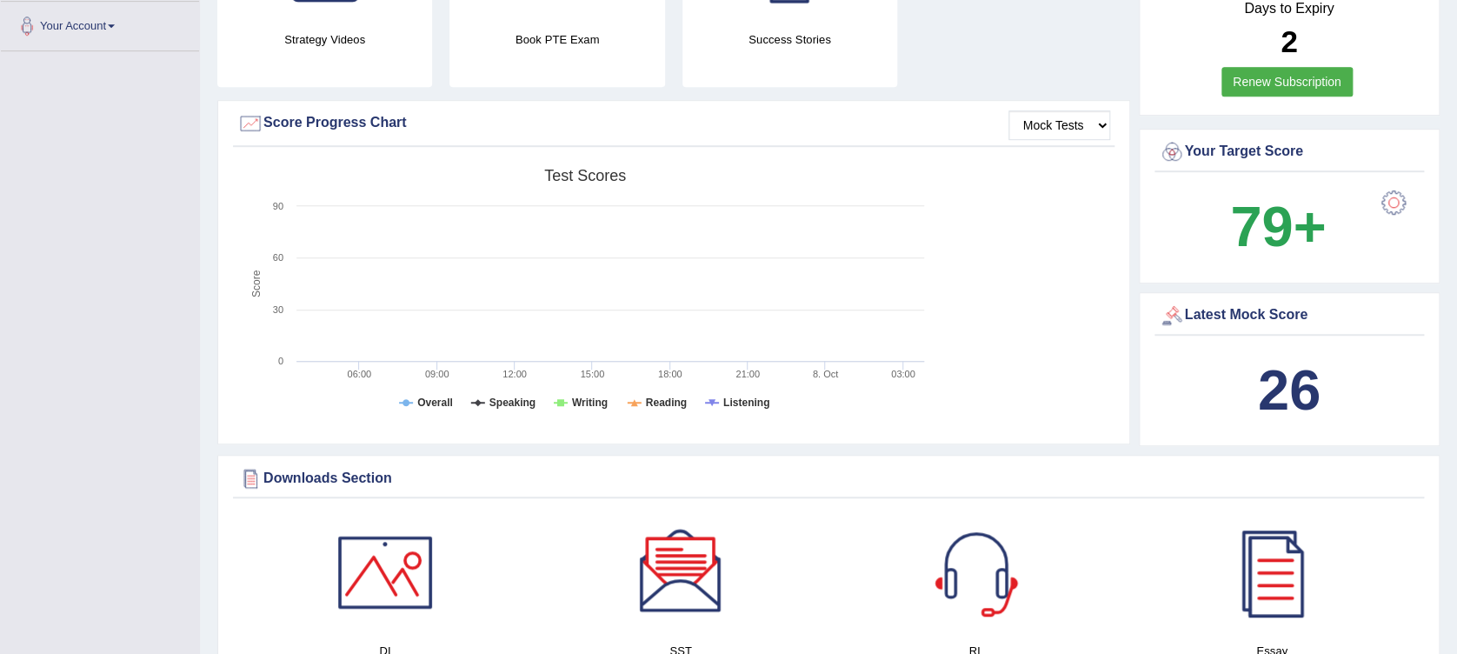
scroll to position [0, 0]
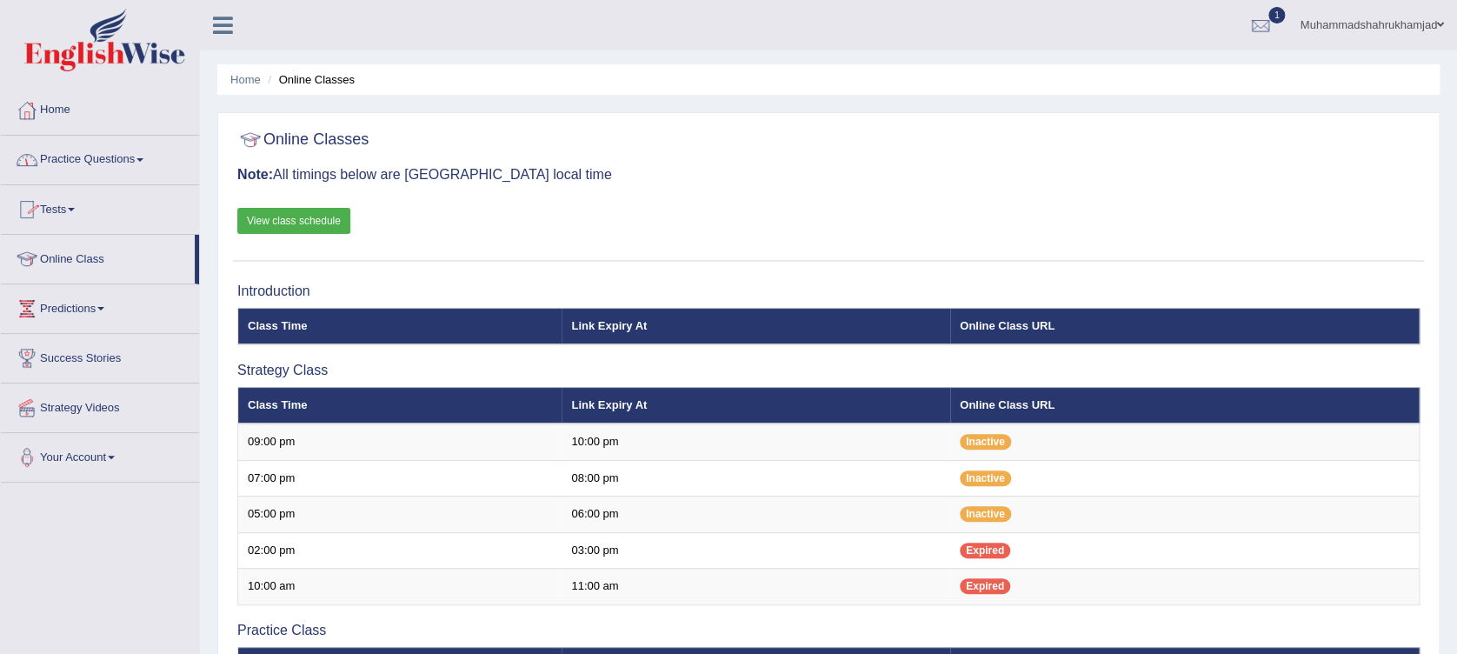
click at [96, 145] on link "Practice Questions" at bounding box center [100, 157] width 198 height 43
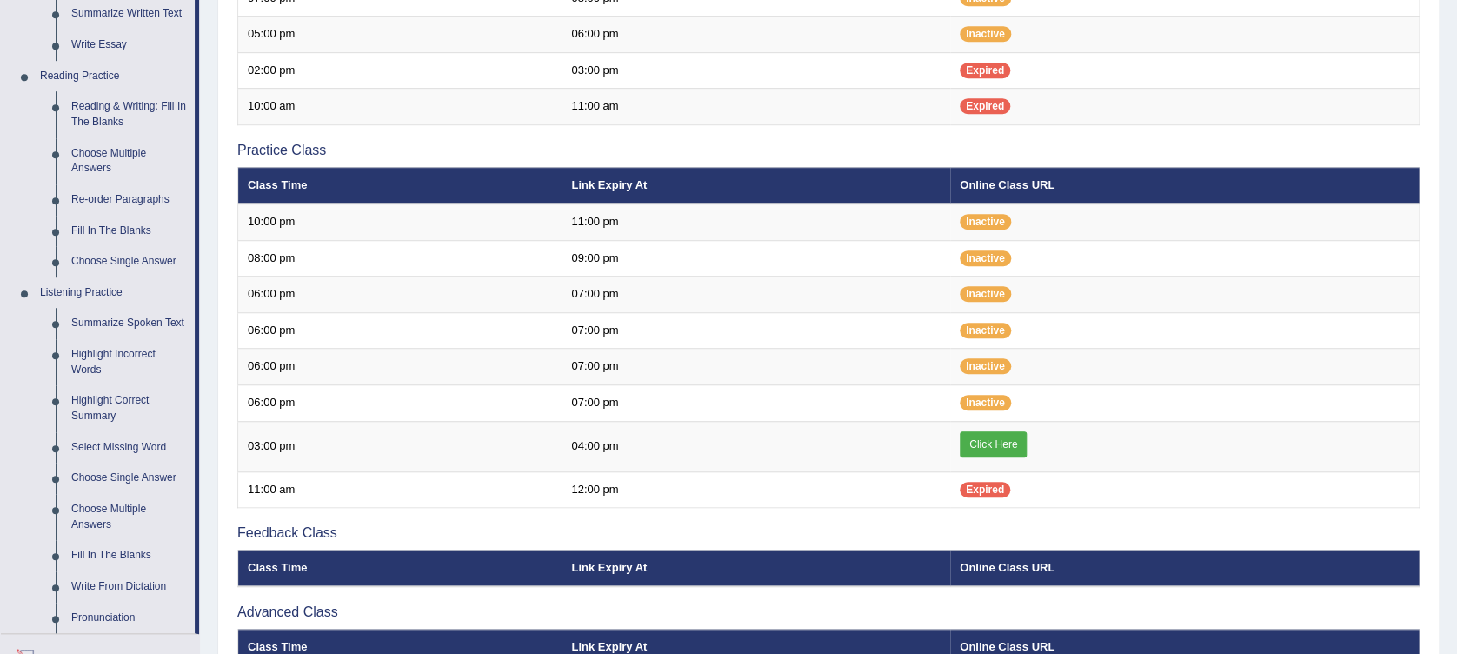
scroll to position [409, 0]
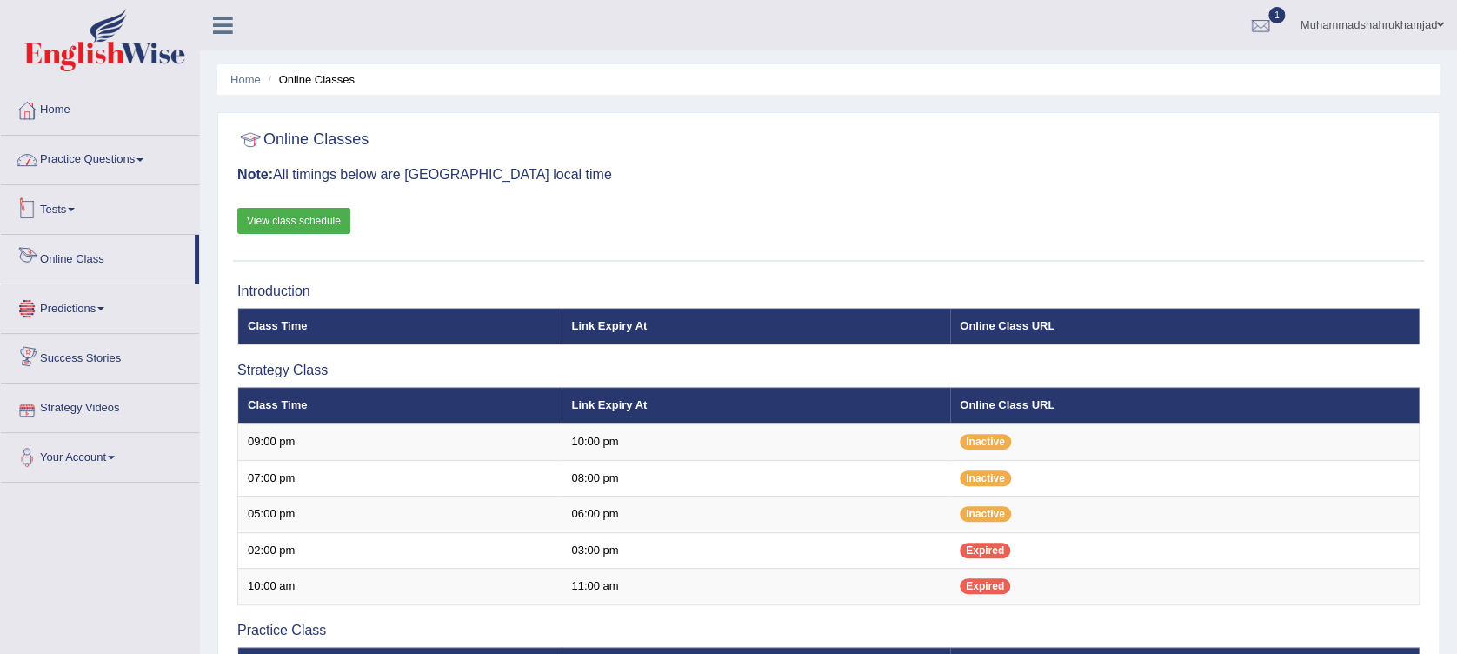
click at [74, 149] on link "Practice Questions" at bounding box center [100, 157] width 198 height 43
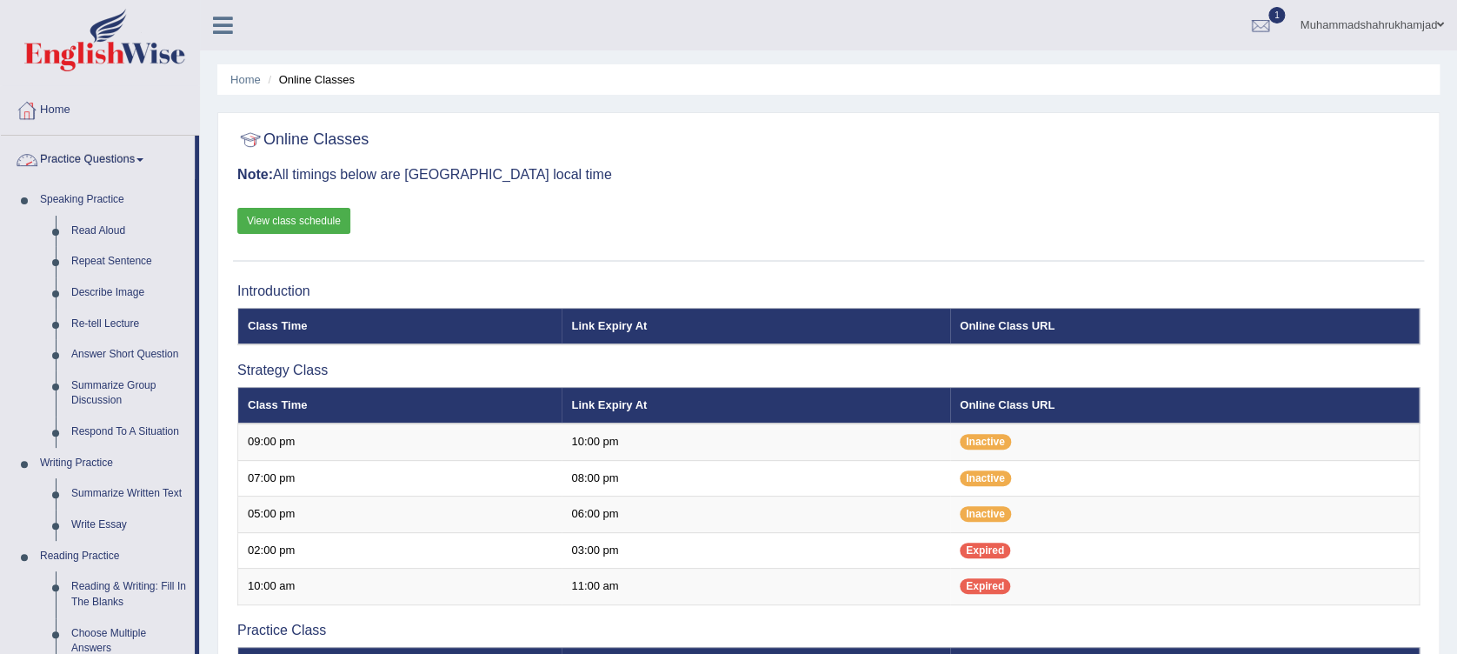
click at [96, 164] on link "Practice Questions" at bounding box center [98, 157] width 194 height 43
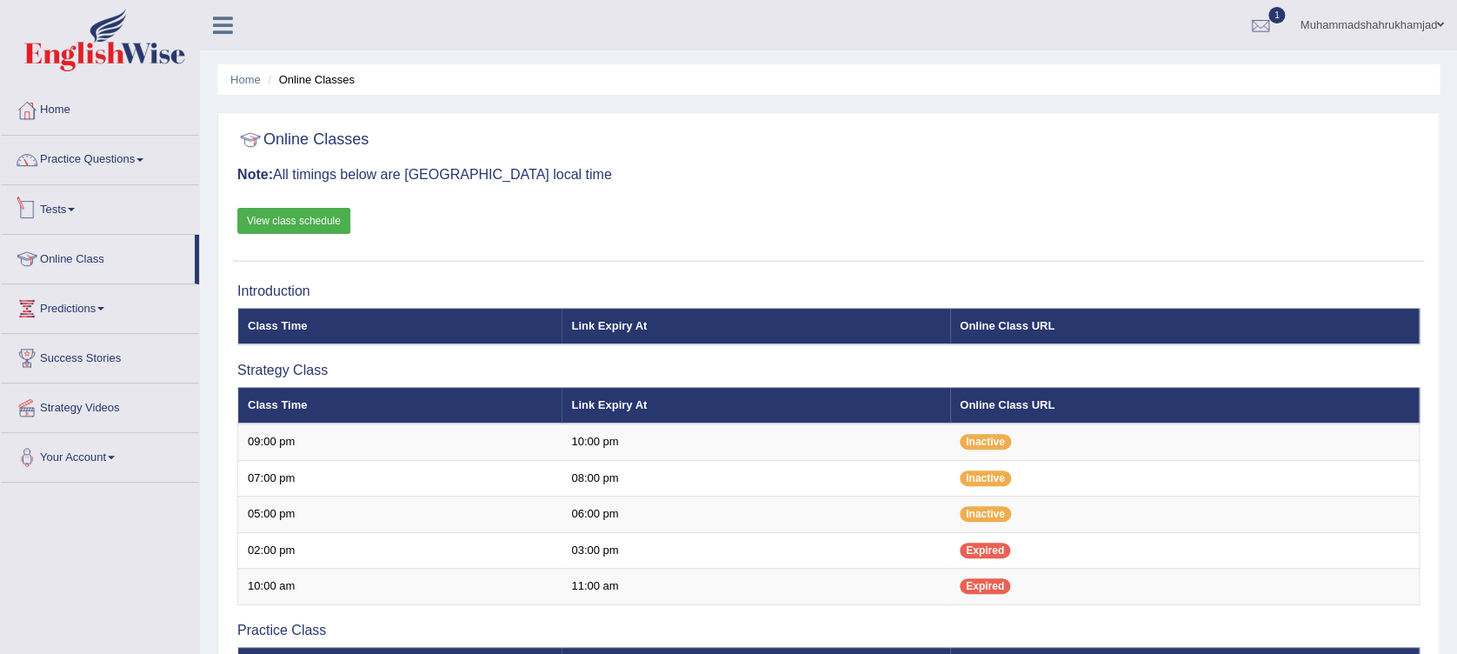
click at [48, 204] on link "Tests" at bounding box center [100, 206] width 198 height 43
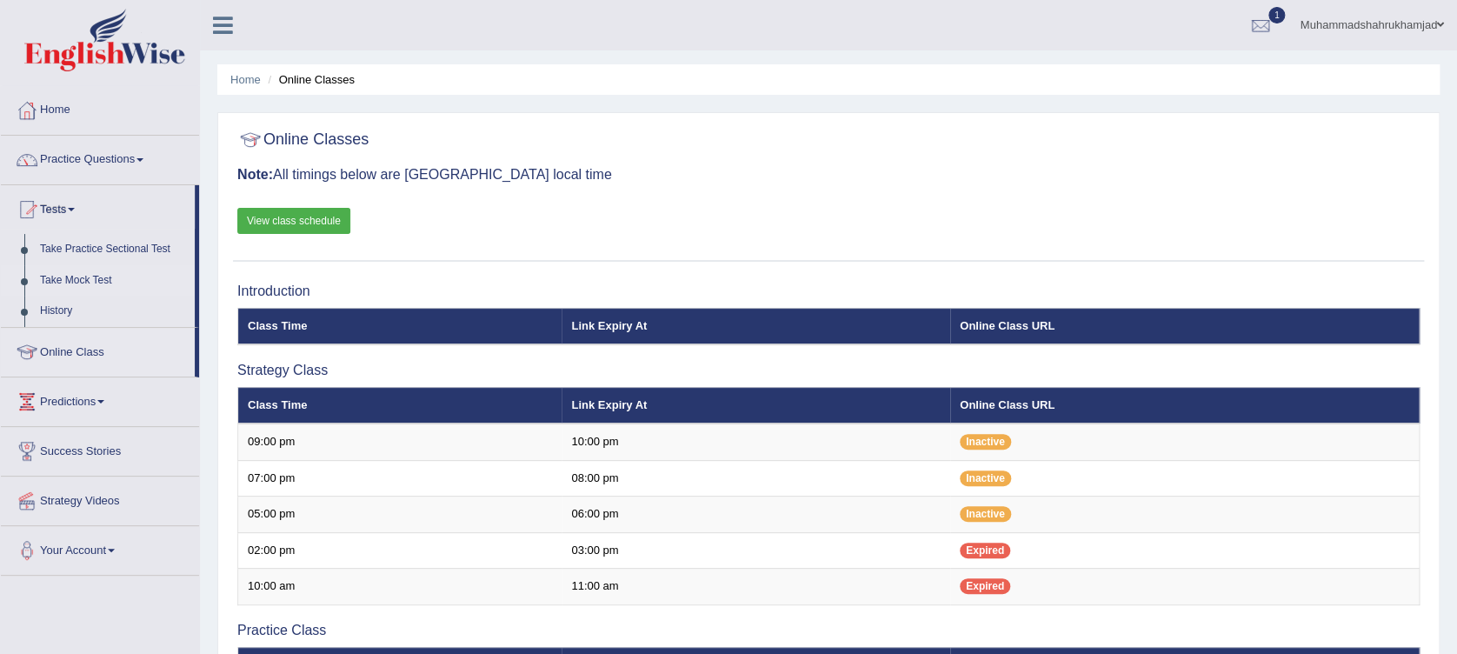
click at [68, 282] on link "Take Mock Test" at bounding box center [113, 280] width 163 height 31
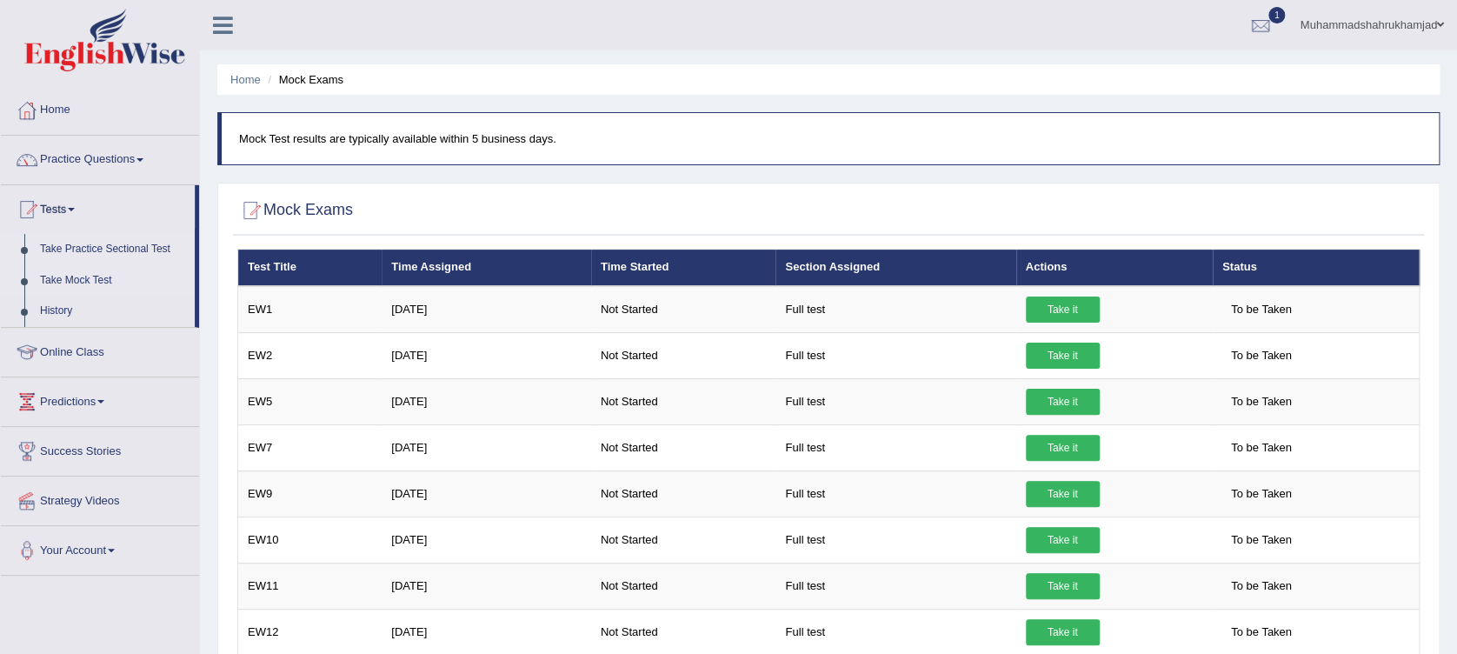
click at [62, 256] on link "Take Practice Sectional Test" at bounding box center [113, 249] width 163 height 31
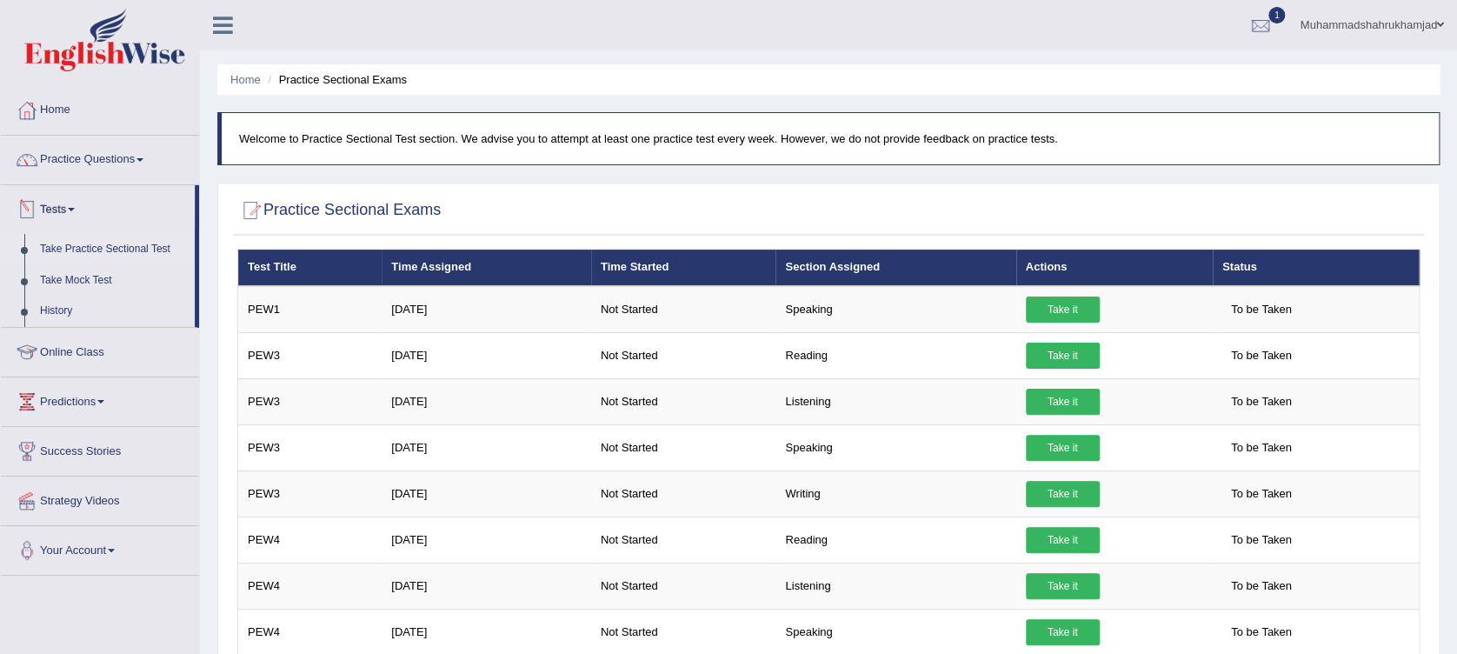
click at [135, 248] on link "Take Practice Sectional Test" at bounding box center [113, 249] width 163 height 31
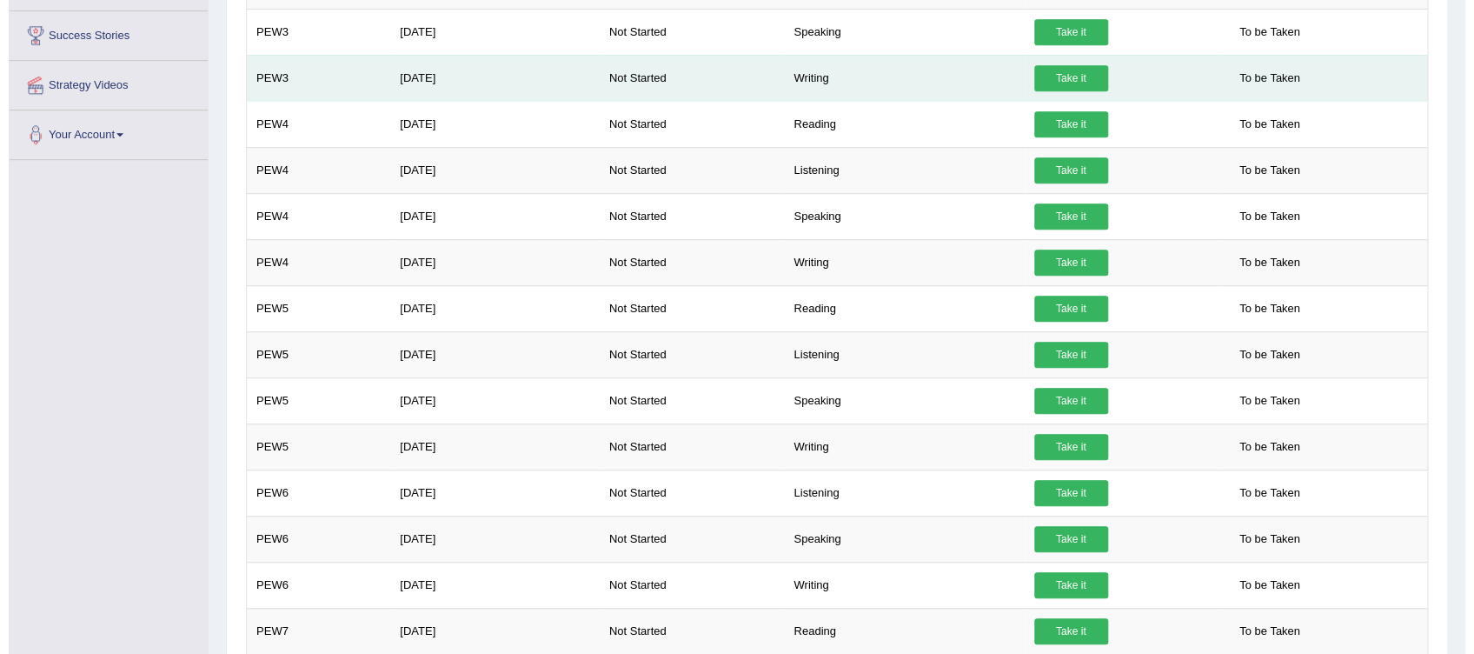
scroll to position [579, 0]
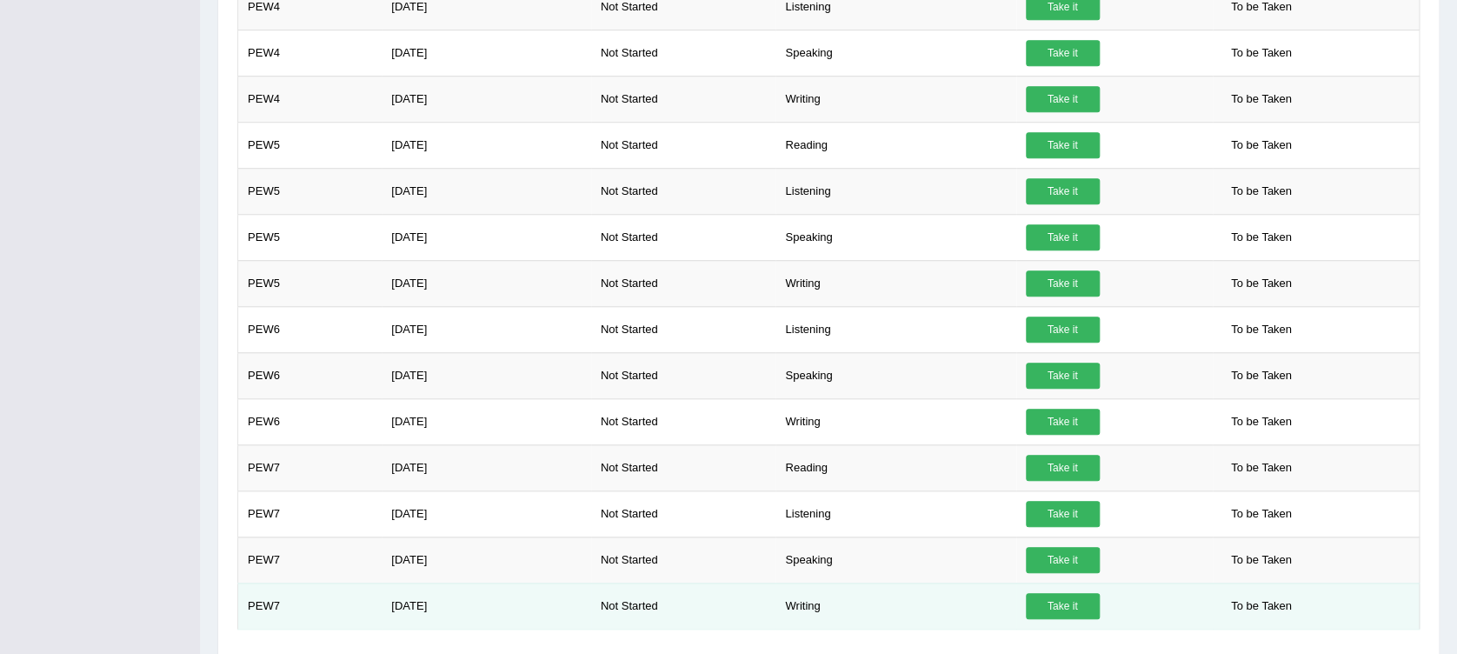
click at [1051, 602] on link "Take it" at bounding box center [1063, 606] width 74 height 26
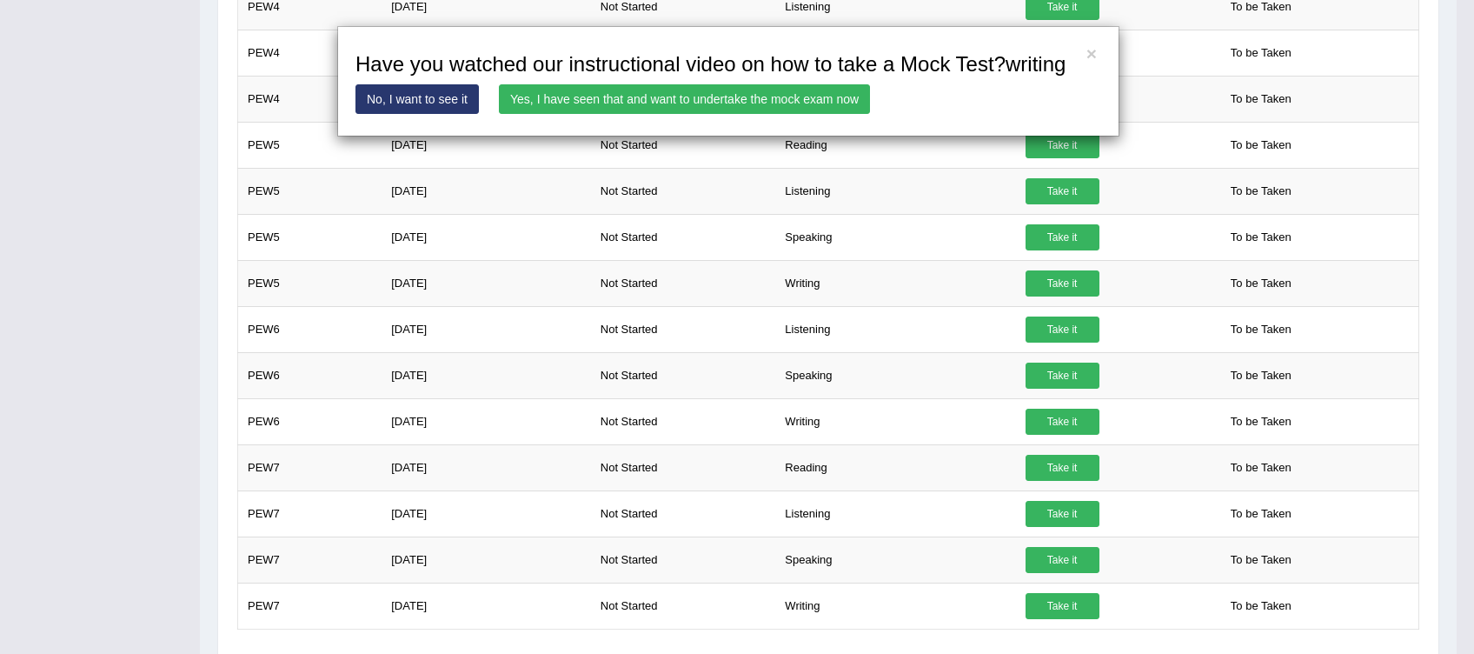
click at [616, 108] on link "Yes, I have seen that and want to undertake the mock exam now" at bounding box center [684, 99] width 371 height 30
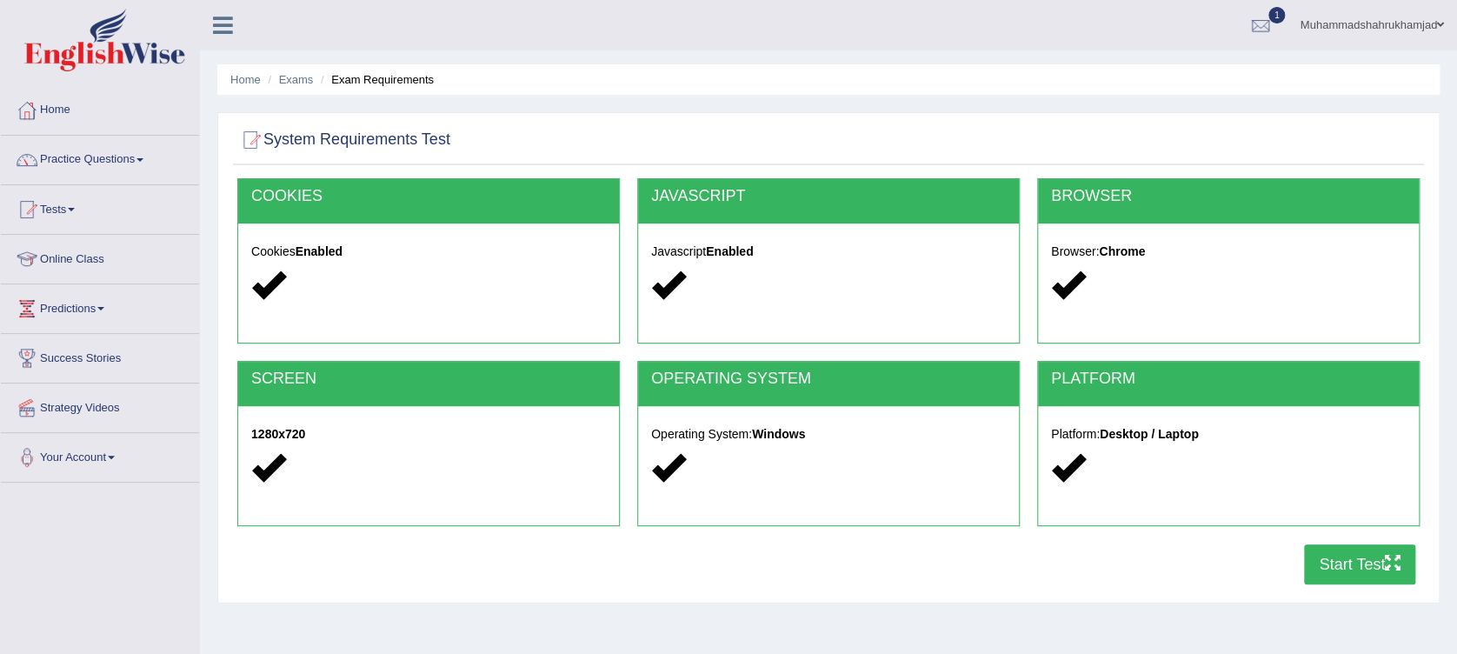
click at [1349, 575] on button "Start Test" at bounding box center [1359, 564] width 111 height 40
